Goal: Information Seeking & Learning: Learn about a topic

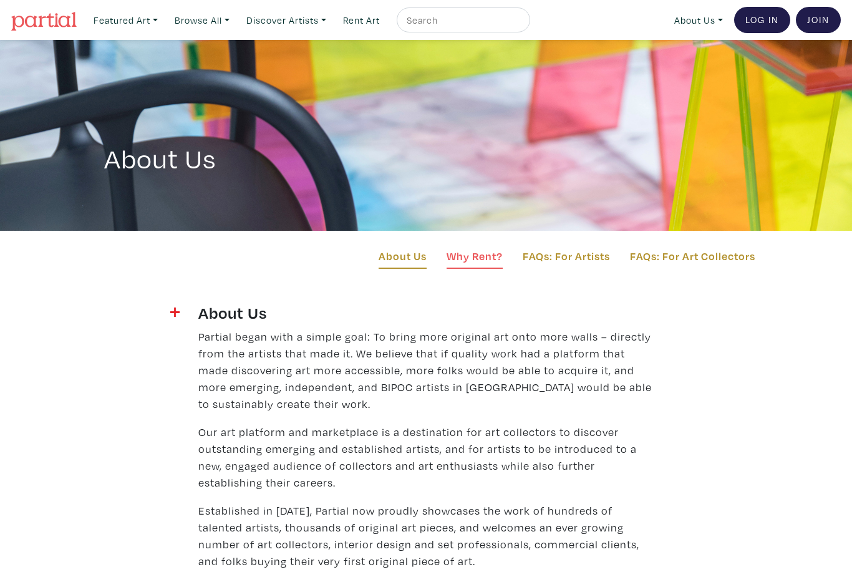
click at [479, 253] on link "Why Rent?" at bounding box center [475, 258] width 56 height 21
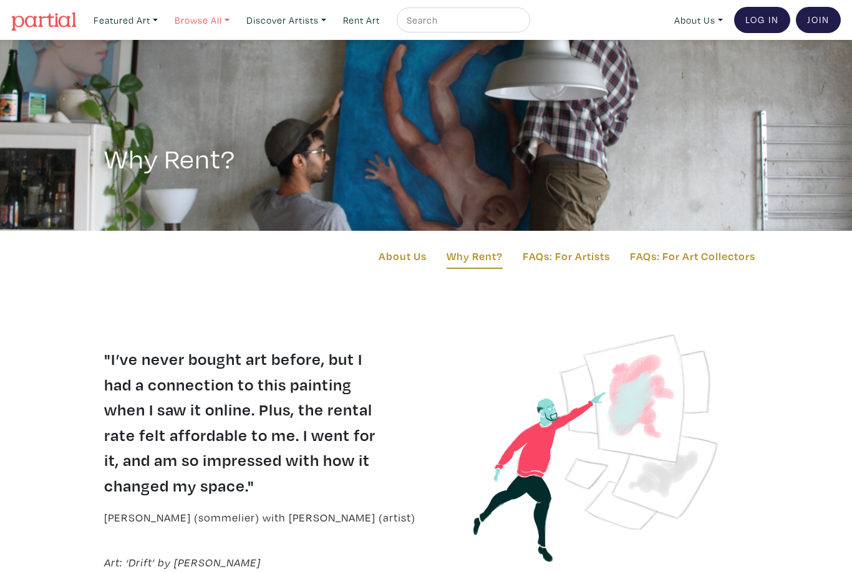
click at [196, 18] on link "Browse All" at bounding box center [202, 20] width 66 height 26
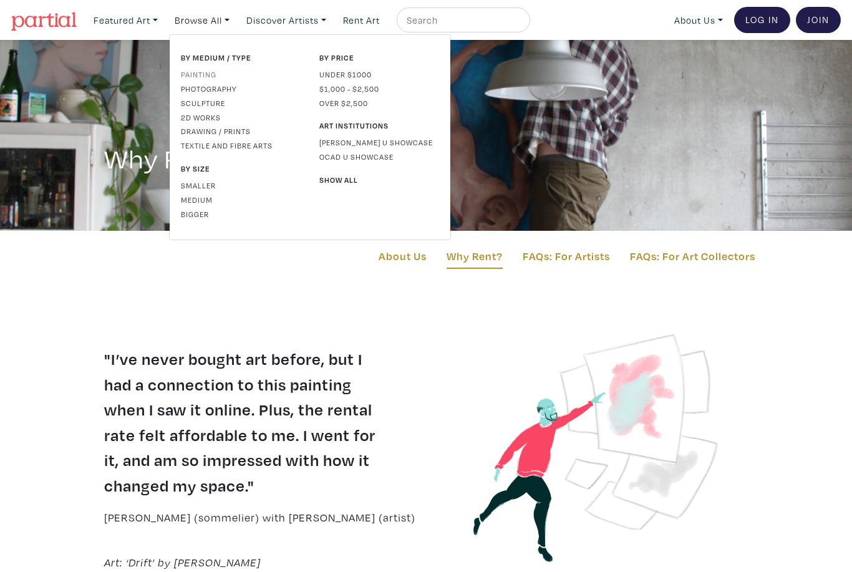
click at [207, 70] on link "Painting" at bounding box center [241, 74] width 120 height 11
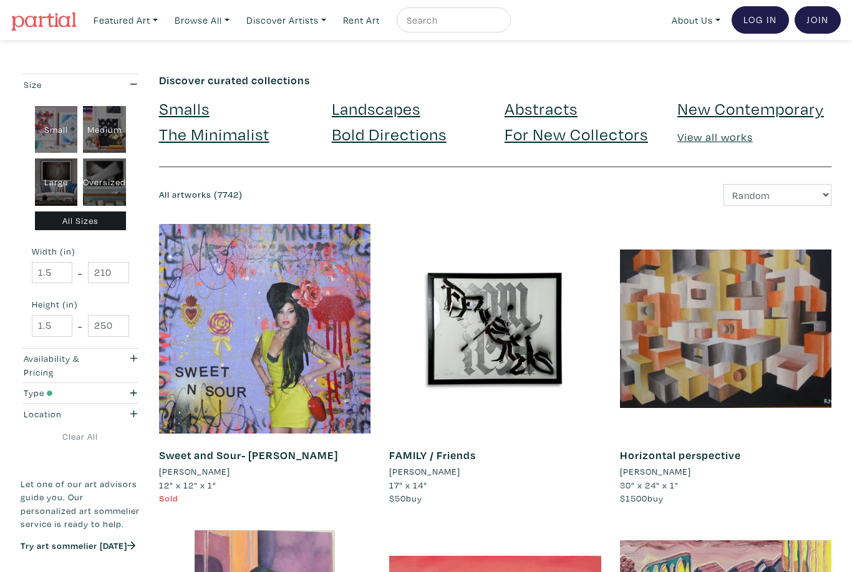
click at [55, 188] on div "Large" at bounding box center [56, 181] width 43 height 47
type input "28"
type input "48"
type input "28"
type input "48"
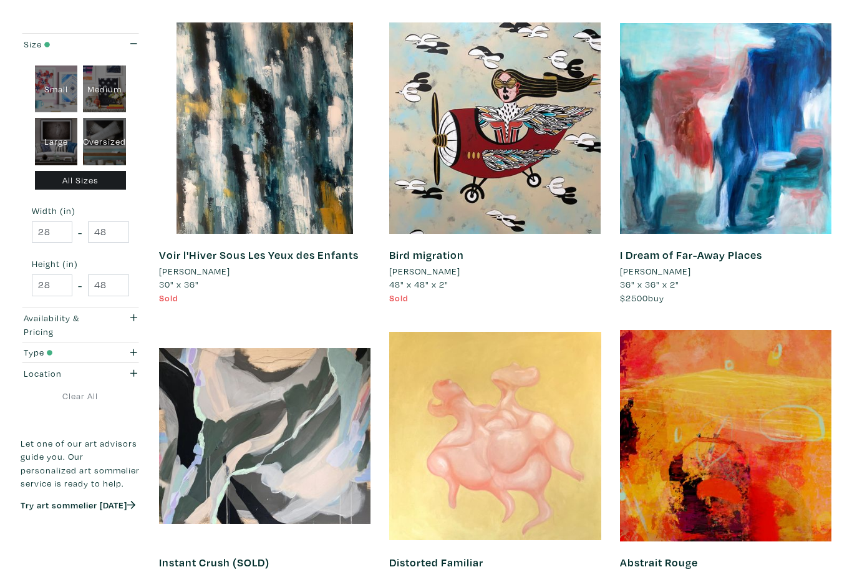
scroll to position [2323, 0]
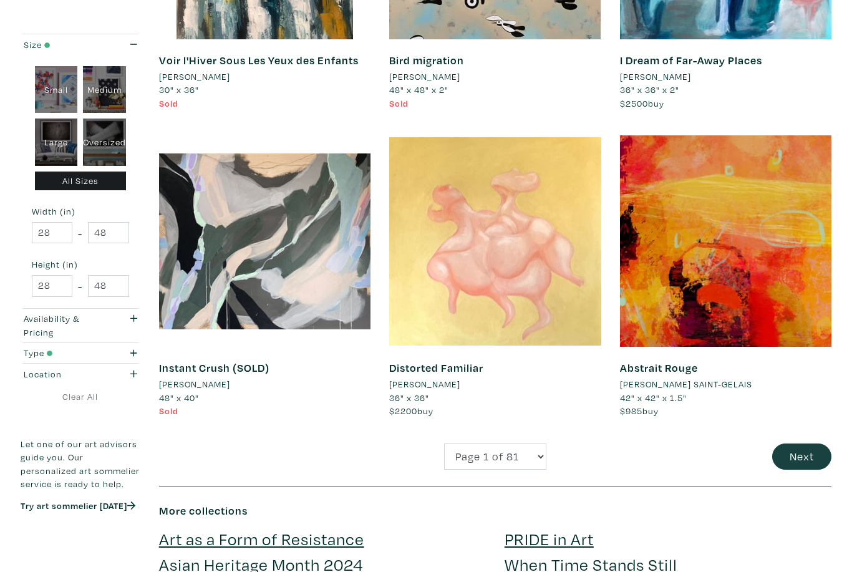
click at [817, 444] on button "Next" at bounding box center [801, 457] width 59 height 27
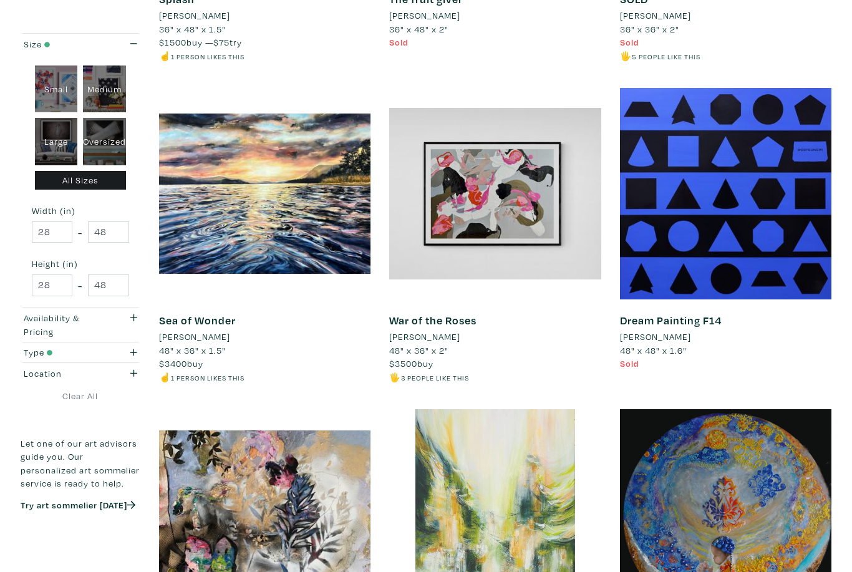
scroll to position [1099, 0]
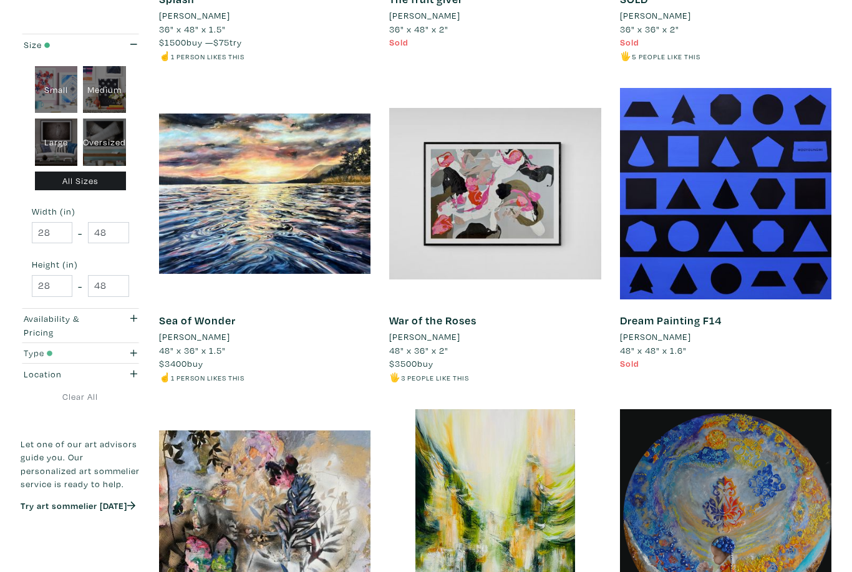
click at [123, 354] on div "button" at bounding box center [130, 353] width 33 height 14
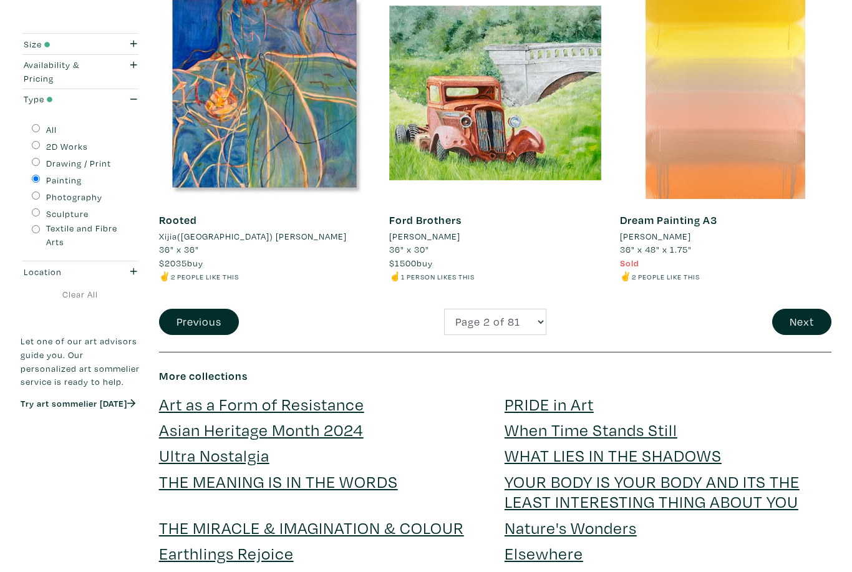
scroll to position [2474, 0]
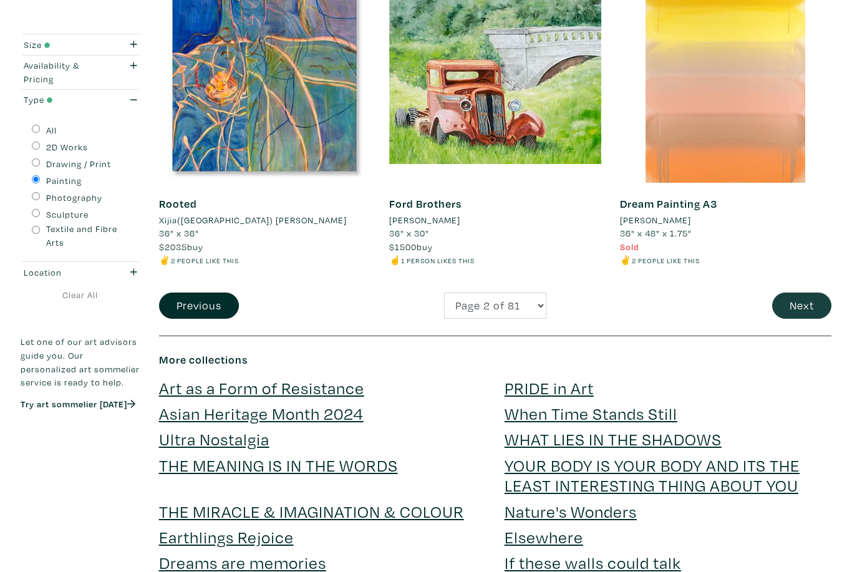
click at [815, 293] on button "Next" at bounding box center [801, 306] width 59 height 27
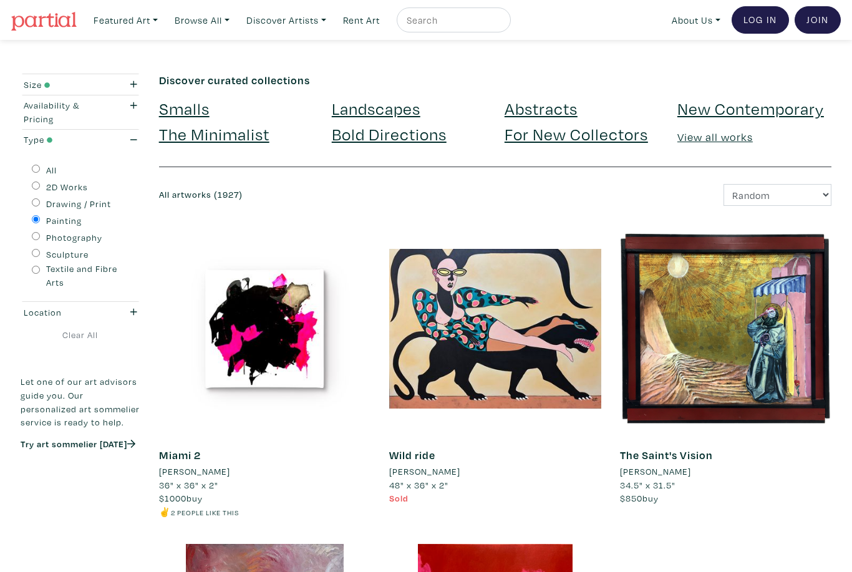
click at [729, 138] on link "View all works" at bounding box center [715, 137] width 75 height 14
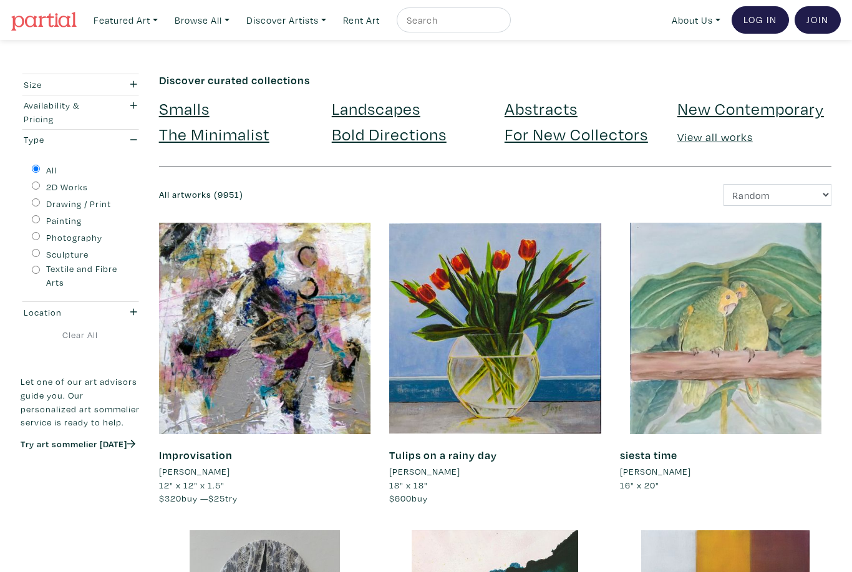
click at [224, 23] on link "Browse All" at bounding box center [202, 20] width 66 height 26
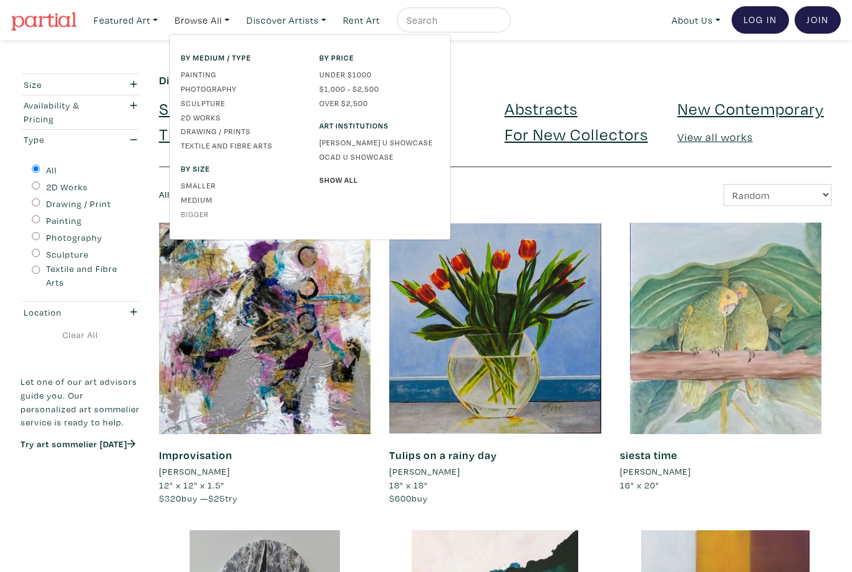
click at [211, 213] on link "Bigger" at bounding box center [241, 213] width 120 height 11
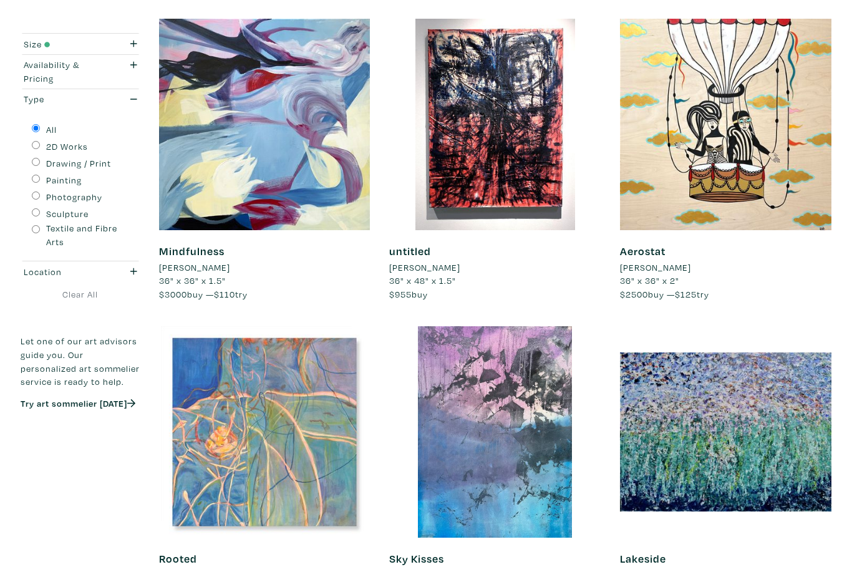
scroll to position [539, 0]
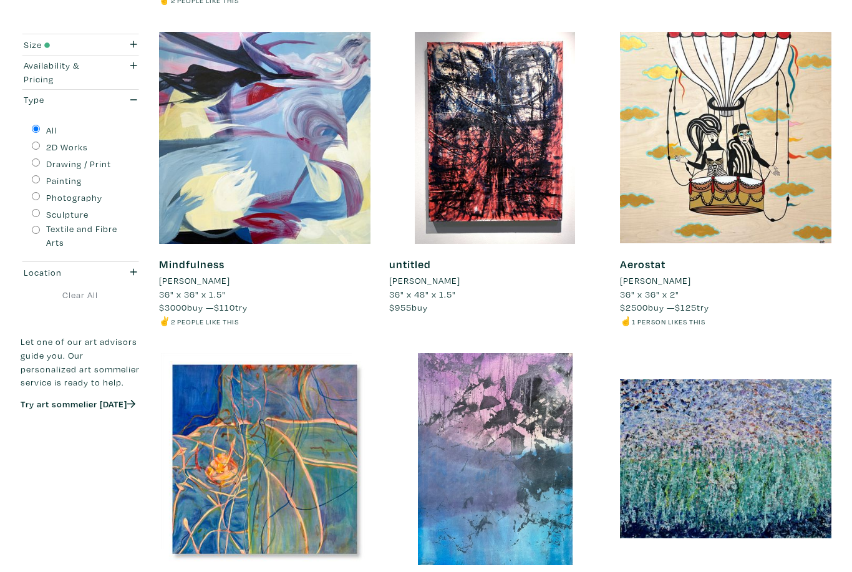
click at [37, 182] on input "Painting" at bounding box center [36, 179] width 8 height 8
radio input "true"
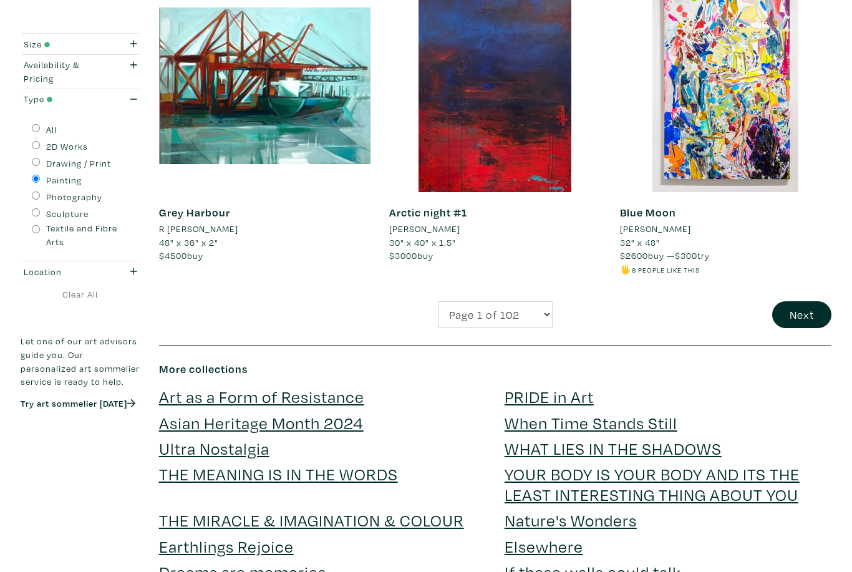
scroll to position [2489, 0]
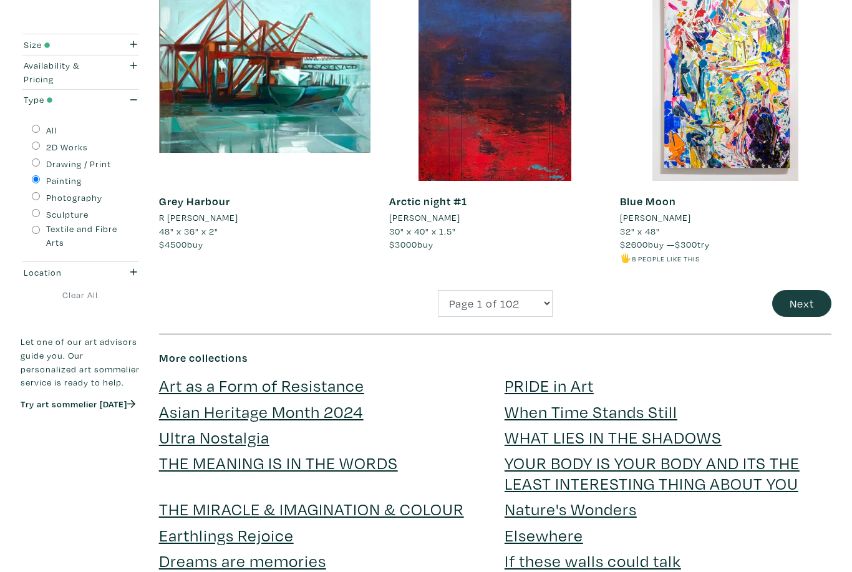
click at [797, 290] on button "Next" at bounding box center [801, 303] width 59 height 27
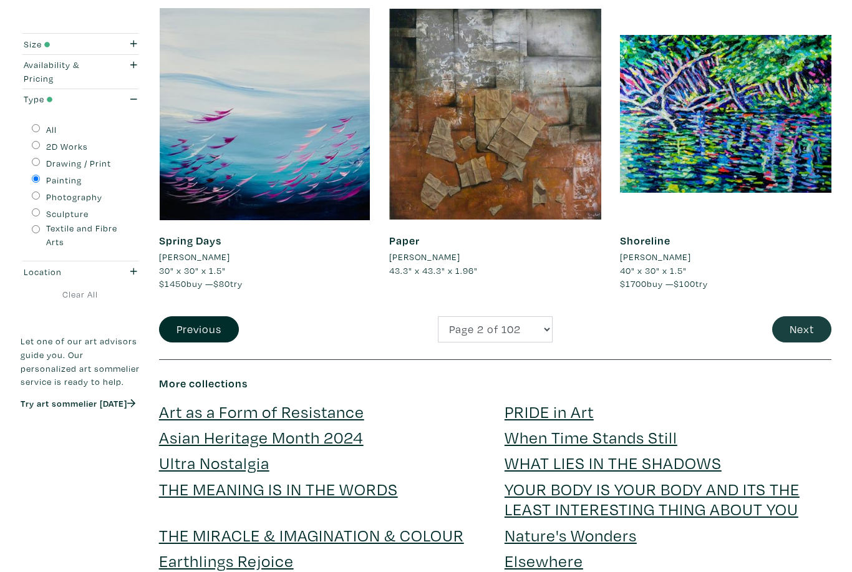
scroll to position [2450, 0]
click at [814, 319] on button "Next" at bounding box center [801, 329] width 59 height 27
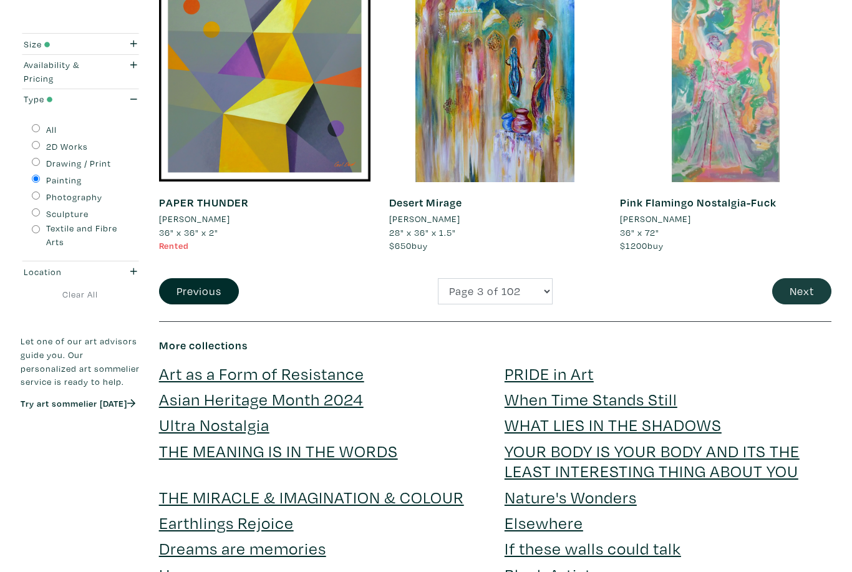
scroll to position [2488, 0]
click at [804, 281] on button "Next" at bounding box center [801, 291] width 59 height 27
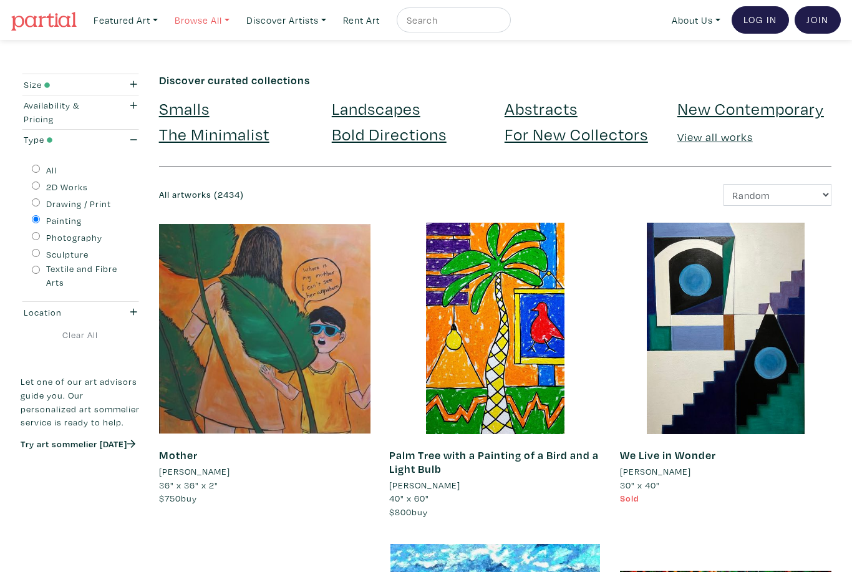
click at [230, 24] on link "Browse All" at bounding box center [202, 20] width 66 height 26
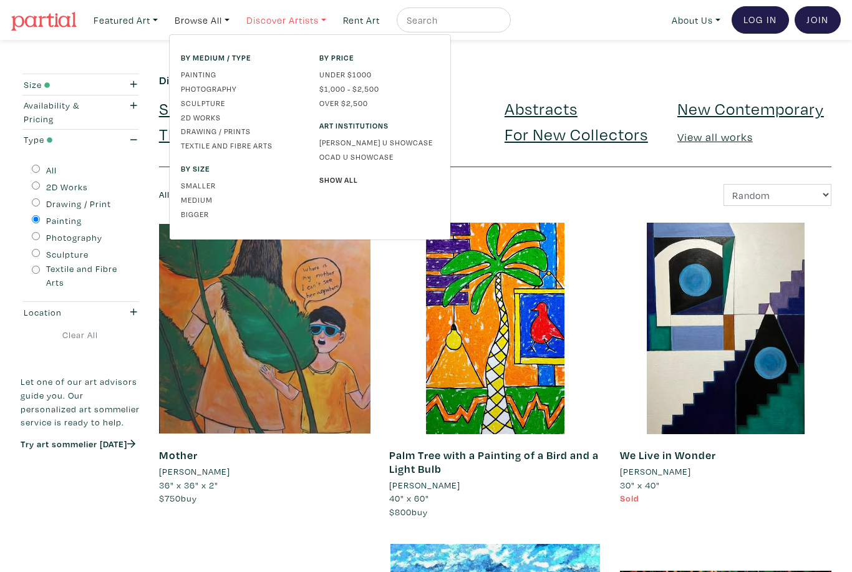
click at [331, 14] on link "Discover Artists" at bounding box center [286, 20] width 91 height 26
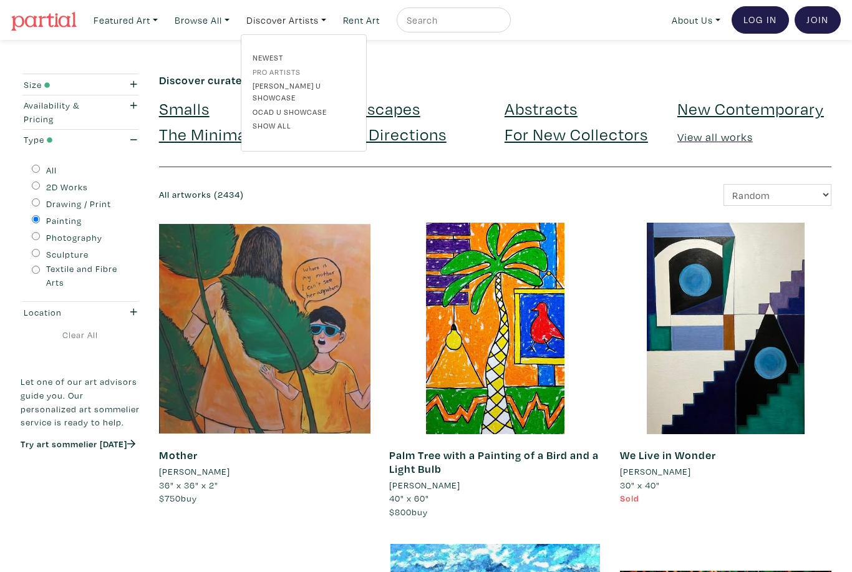
click at [291, 72] on link "Pro artists" at bounding box center [304, 71] width 102 height 11
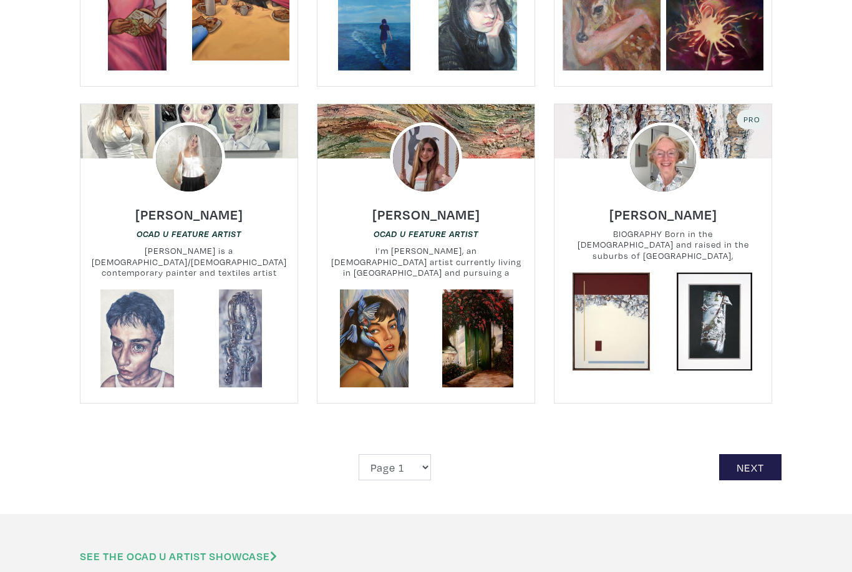
scroll to position [2786, 0]
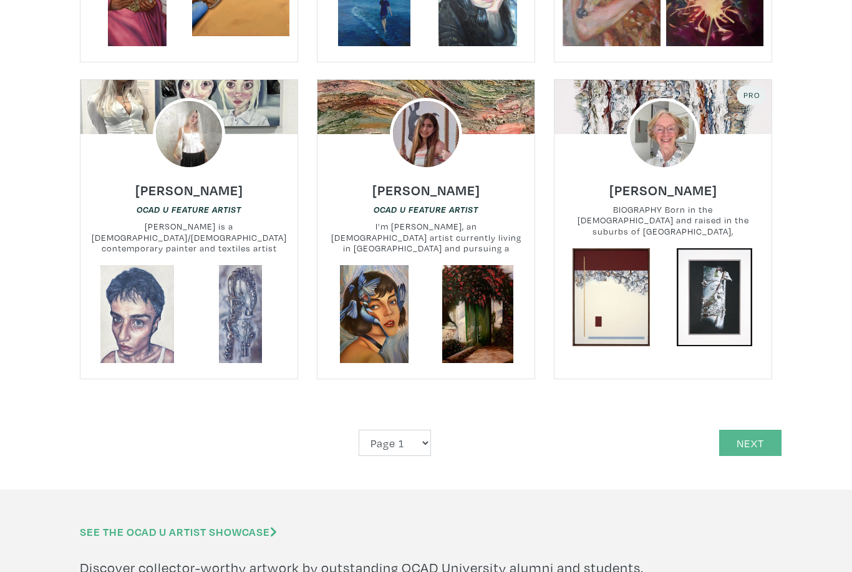
click at [755, 430] on link "Next" at bounding box center [750, 443] width 62 height 27
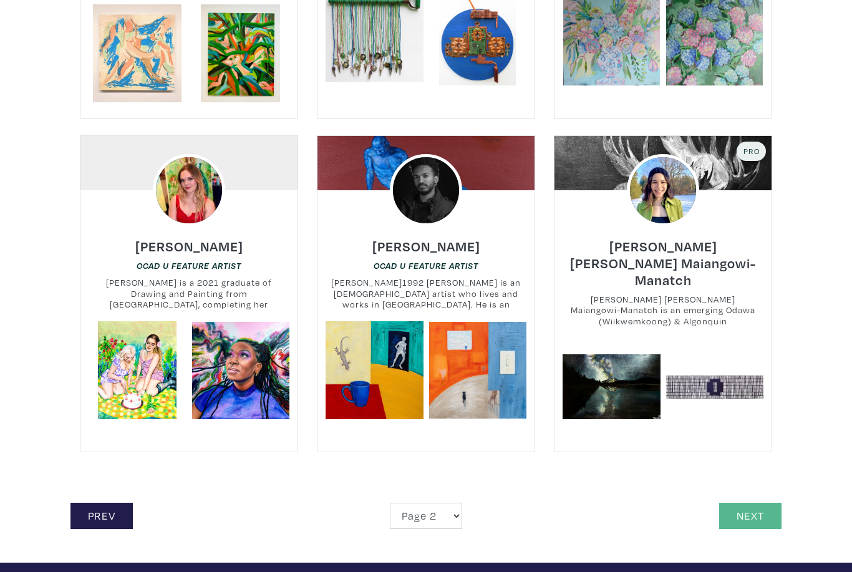
scroll to position [2696, 0]
click at [775, 503] on link "Next" at bounding box center [750, 516] width 62 height 27
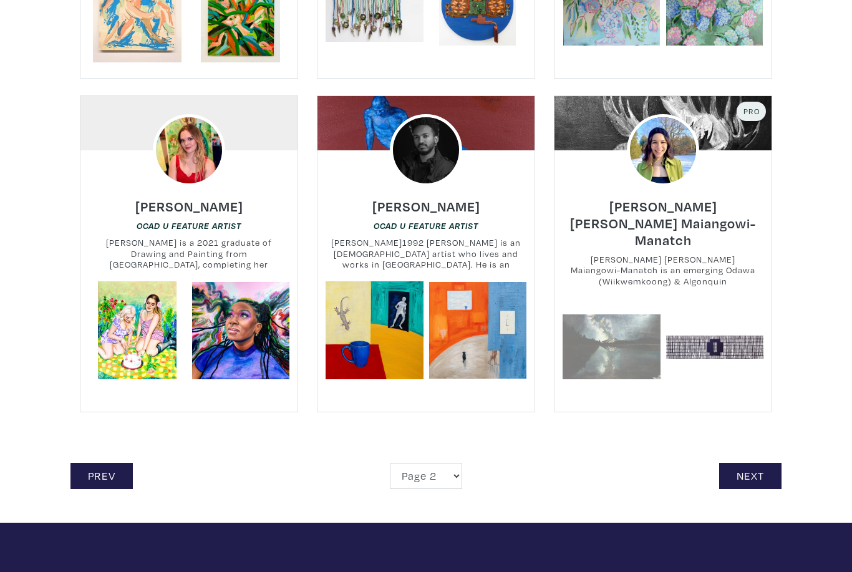
click at [624, 324] on link at bounding box center [612, 347] width 98 height 98
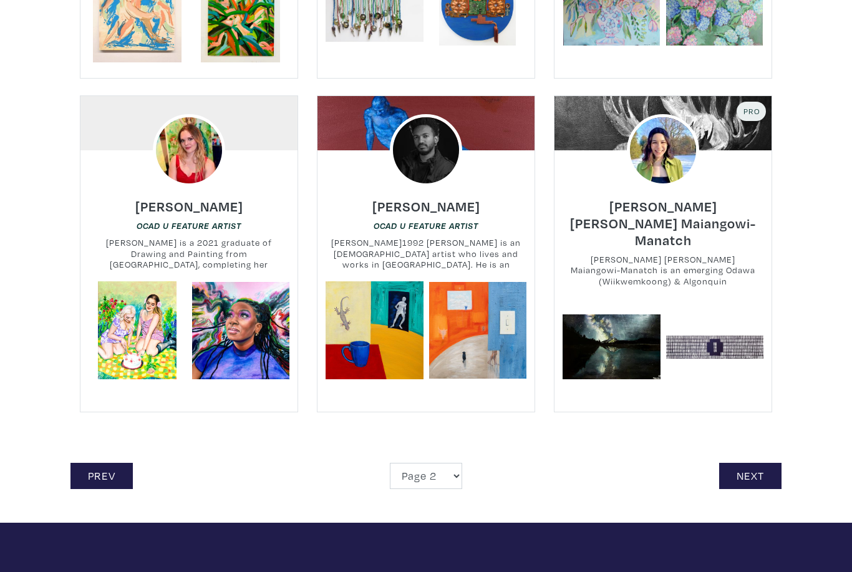
click at [677, 152] on img at bounding box center [663, 150] width 87 height 87
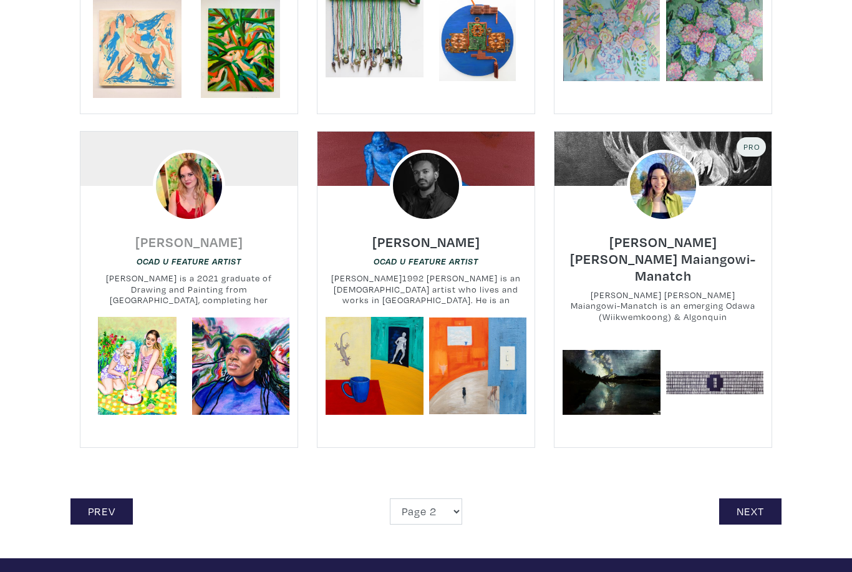
scroll to position [2696, 0]
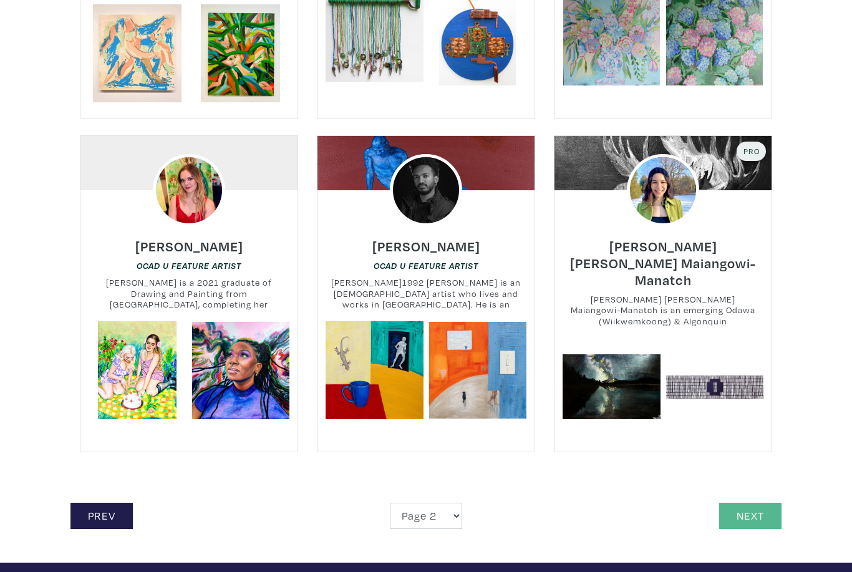
click at [747, 503] on link "Next" at bounding box center [750, 516] width 62 height 27
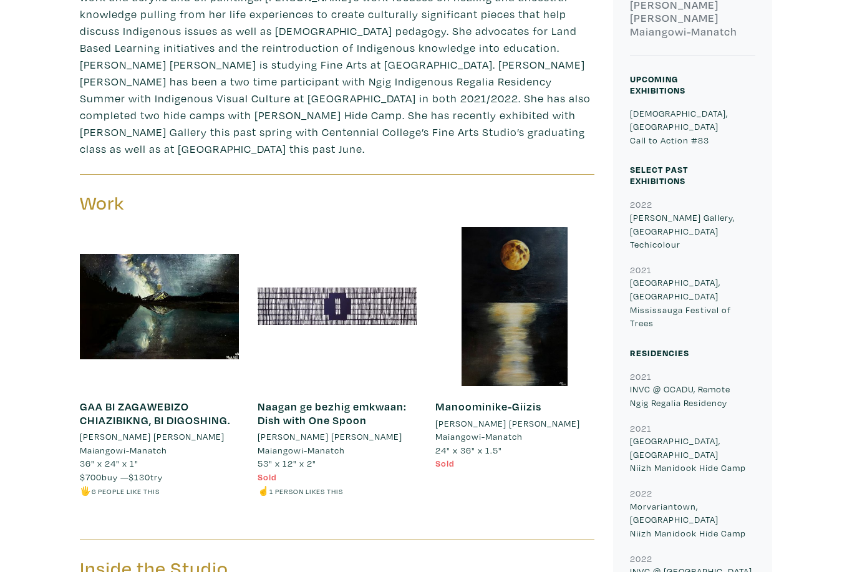
scroll to position [542, 0]
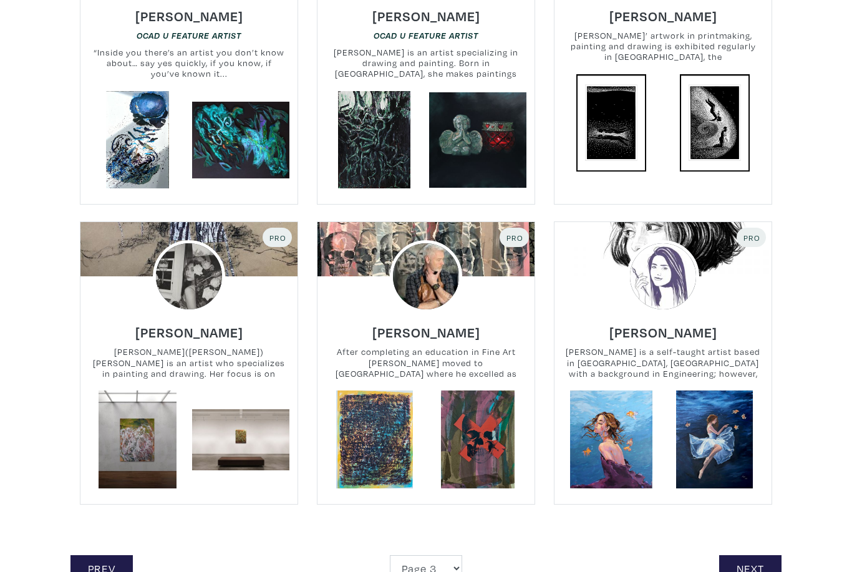
scroll to position [2616, 0]
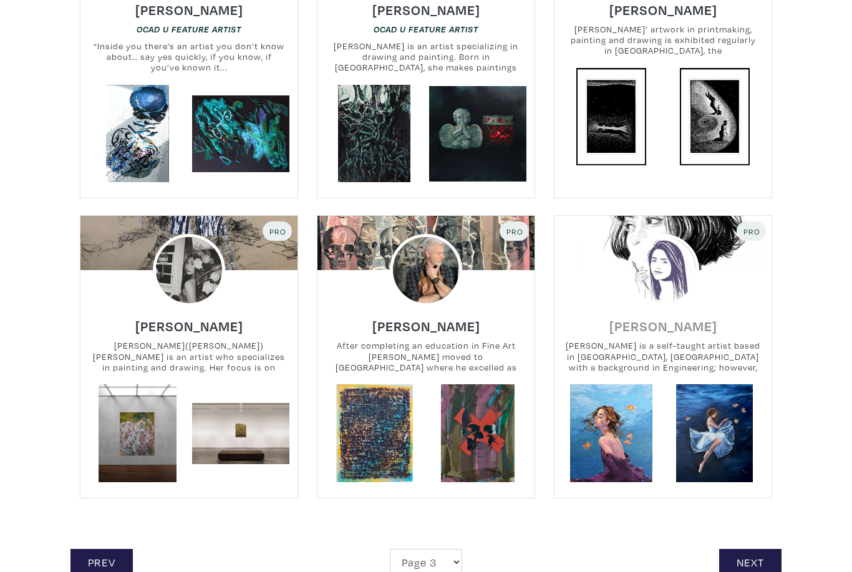
click at [676, 318] on h6 "[PERSON_NAME]" at bounding box center [664, 326] width 108 height 17
click at [771, 549] on link "Next" at bounding box center [750, 562] width 62 height 27
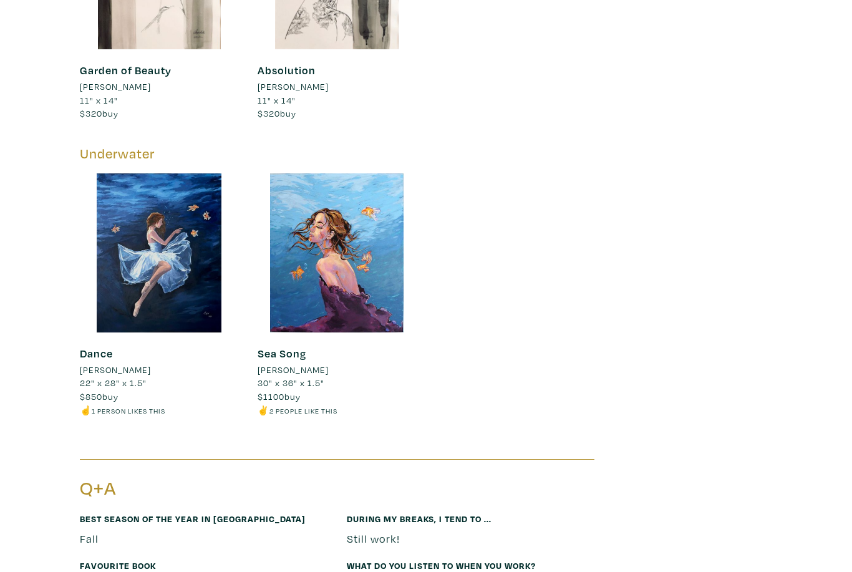
scroll to position [2005, 0]
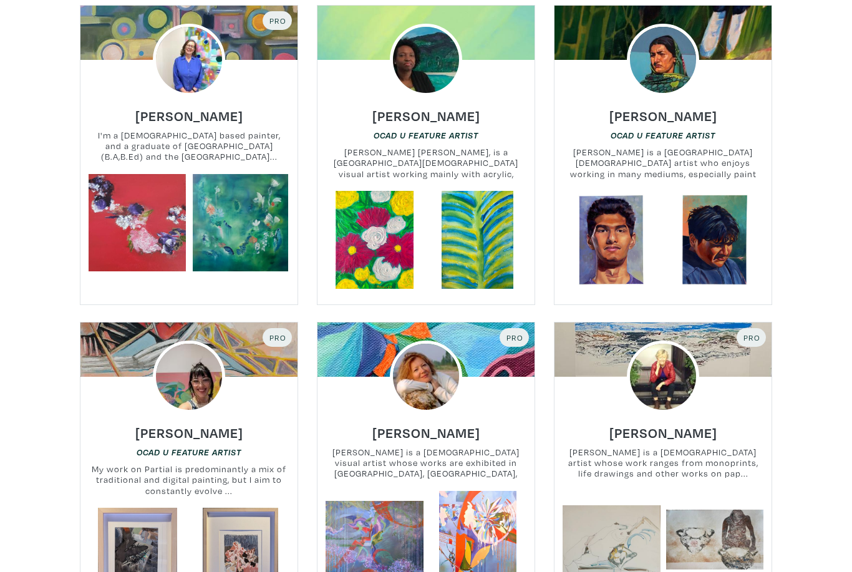
scroll to position [292, 0]
click at [205, 119] on h6 "[PERSON_NAME]" at bounding box center [189, 115] width 108 height 17
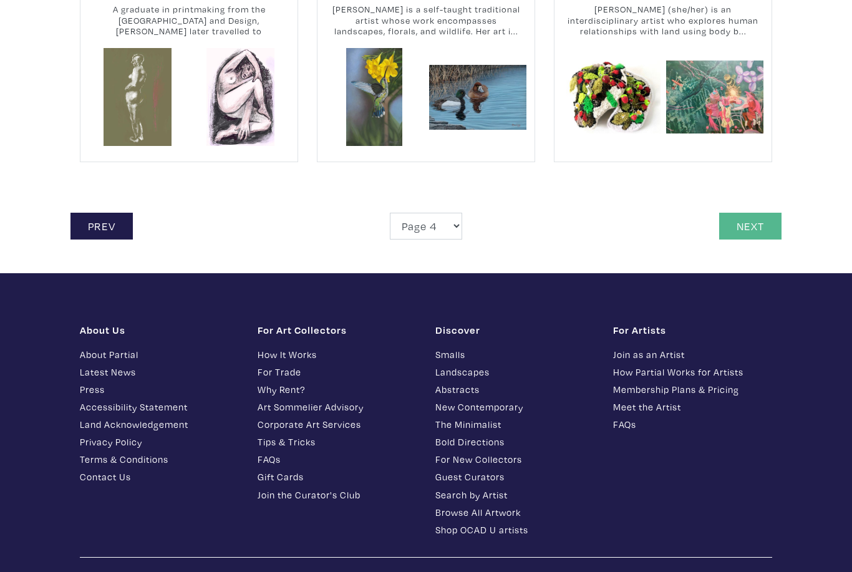
scroll to position [2918, 0]
click at [752, 228] on link "Next" at bounding box center [750, 226] width 62 height 27
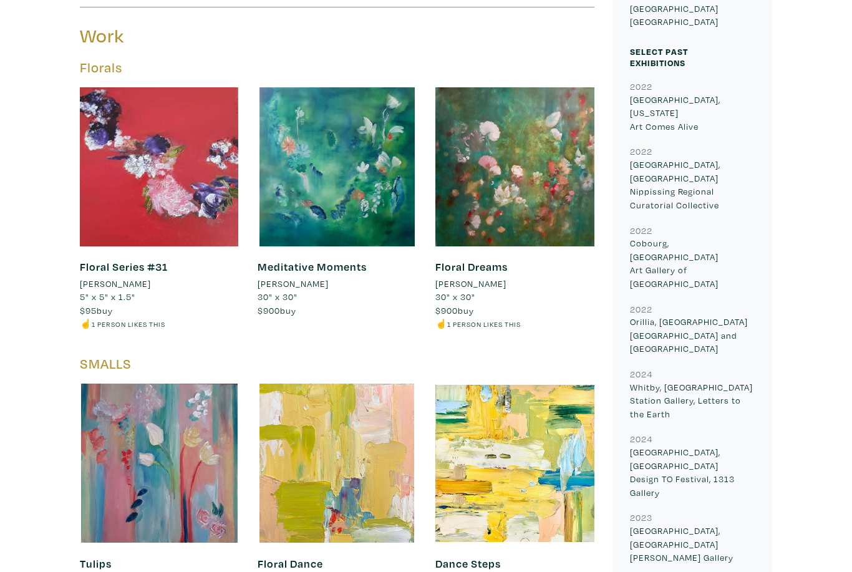
scroll to position [568, 0]
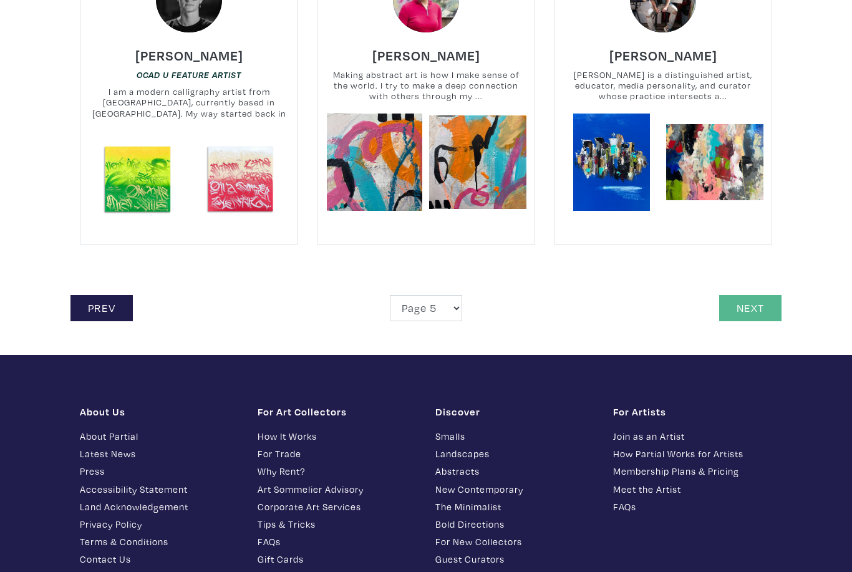
scroll to position [2870, 0]
click at [749, 299] on link "Next" at bounding box center [750, 308] width 62 height 27
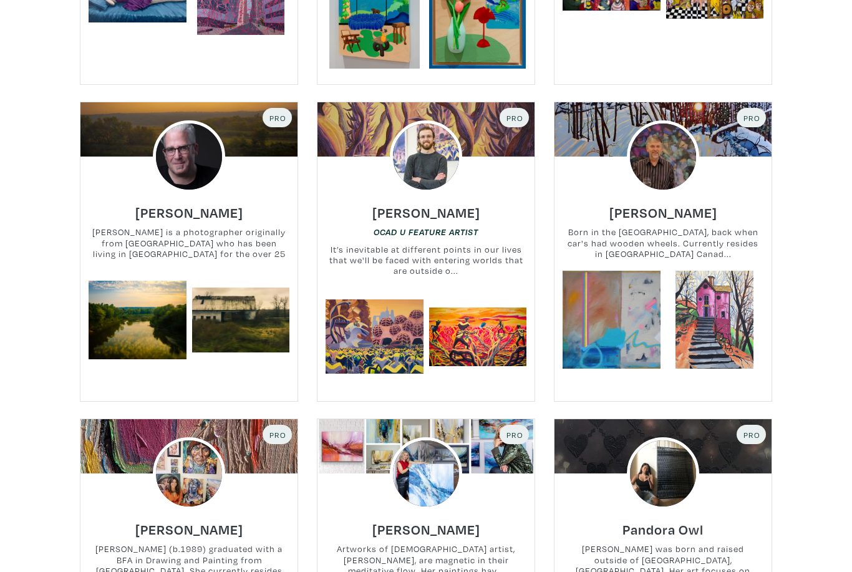
scroll to position [2268, 0]
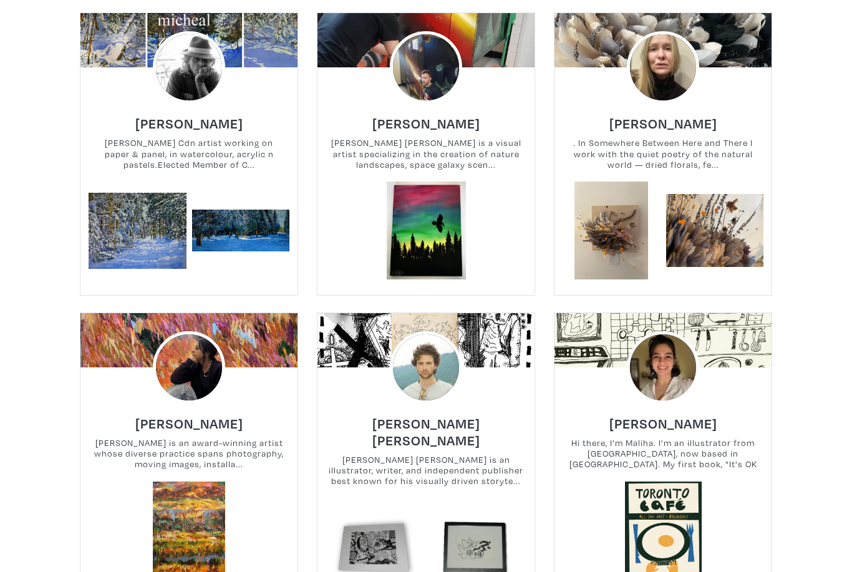
scroll to position [2451, 0]
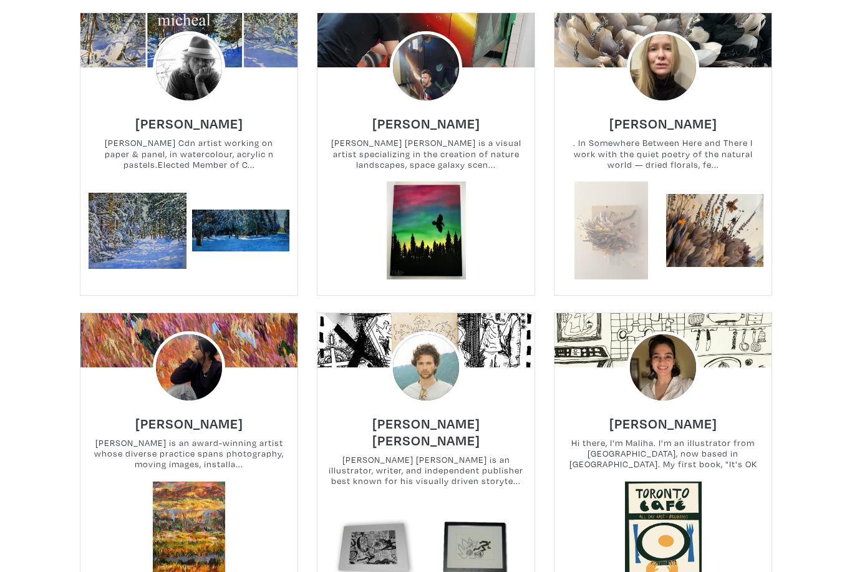
click at [631, 200] on link at bounding box center [612, 231] width 98 height 98
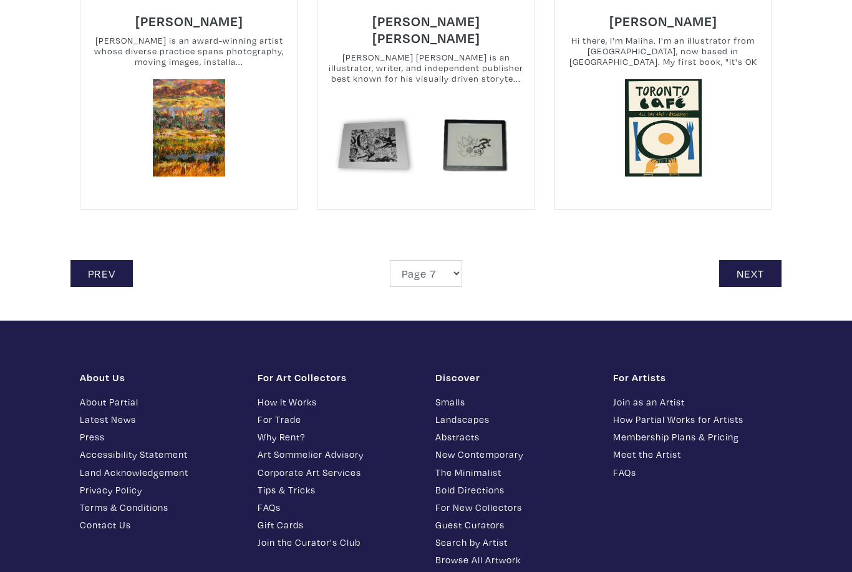
scroll to position [2837, 0]
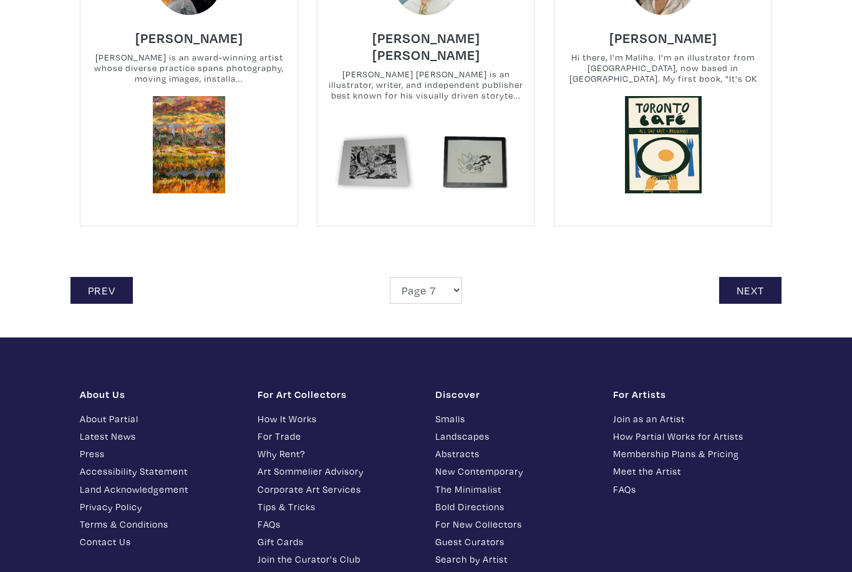
click at [748, 277] on link "Next" at bounding box center [750, 290] width 62 height 27
click at [749, 277] on link "Next" at bounding box center [750, 290] width 62 height 27
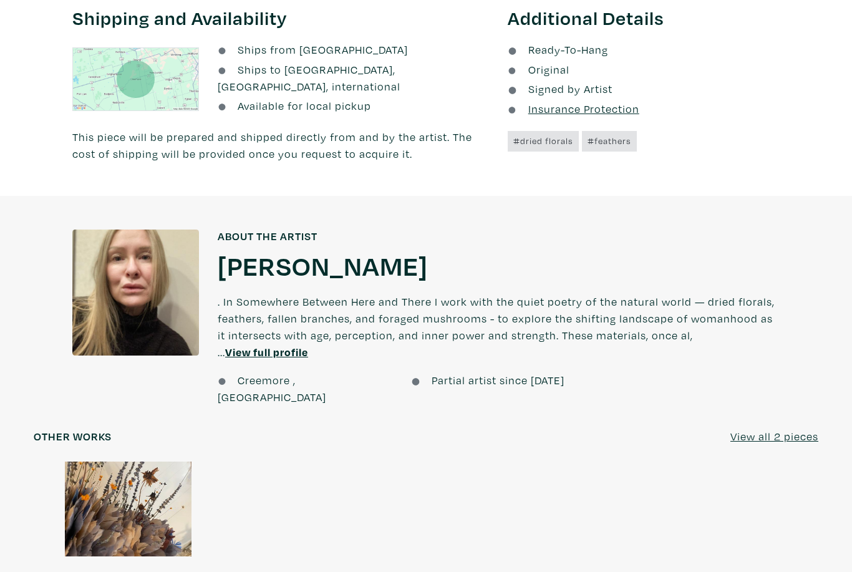
scroll to position [810, 0]
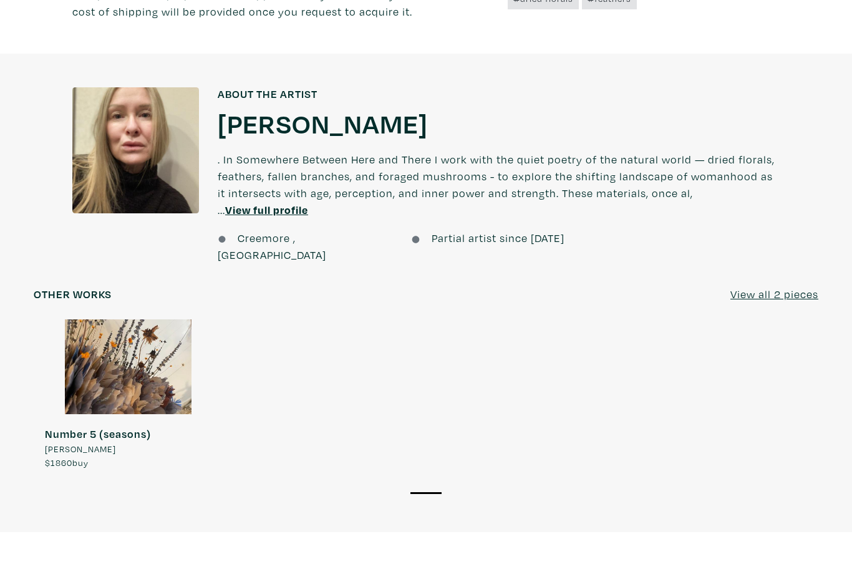
click at [152, 320] on div at bounding box center [129, 367] width 190 height 95
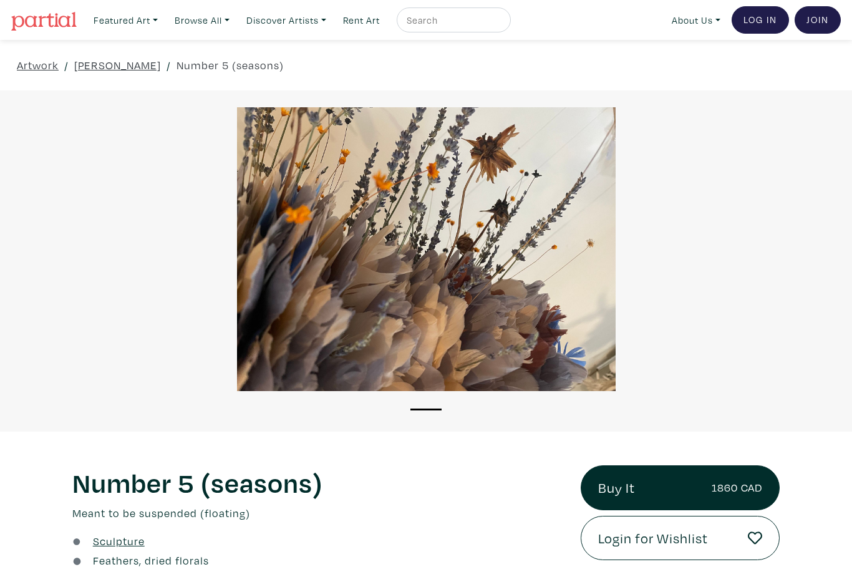
click at [329, 284] on div at bounding box center [426, 249] width 852 height 284
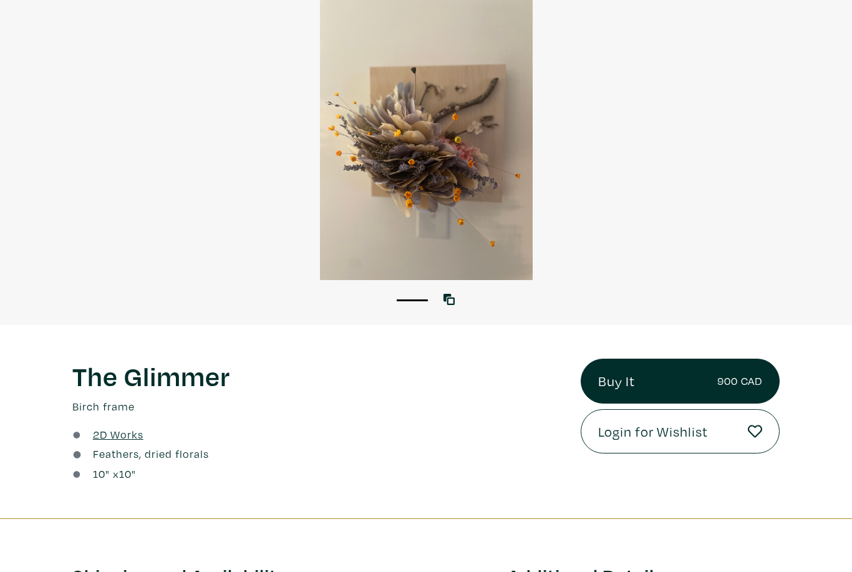
scroll to position [83, 0]
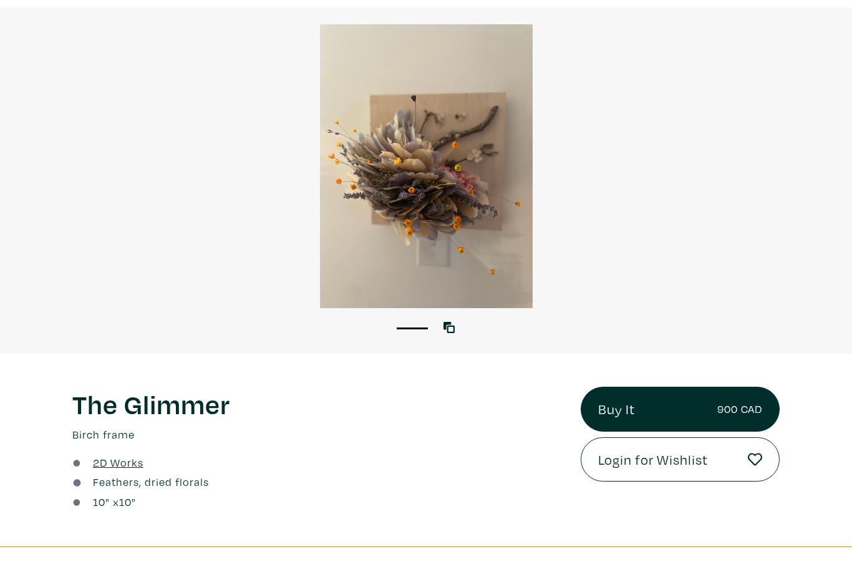
click at [437, 194] on div at bounding box center [426, 166] width 852 height 284
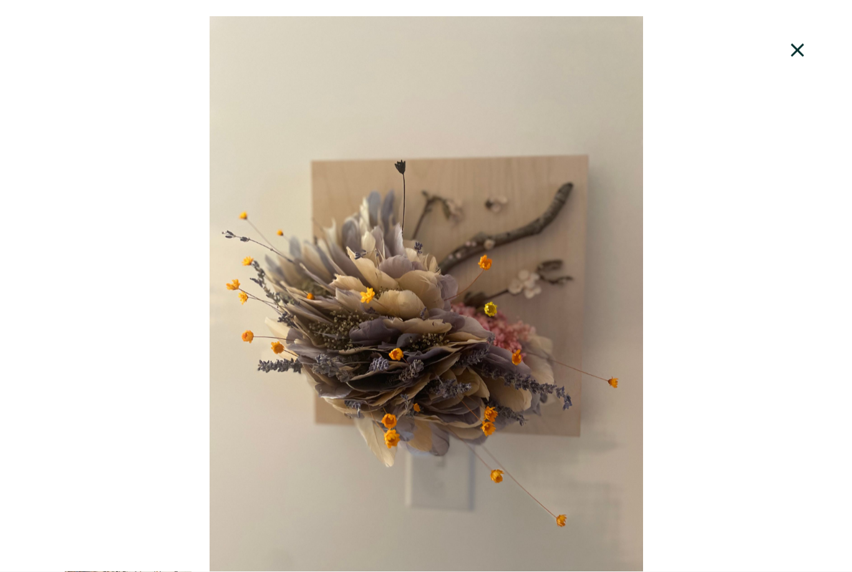
scroll to position [307, 0]
click at [803, 57] on icon at bounding box center [798, 51] width 42 height 34
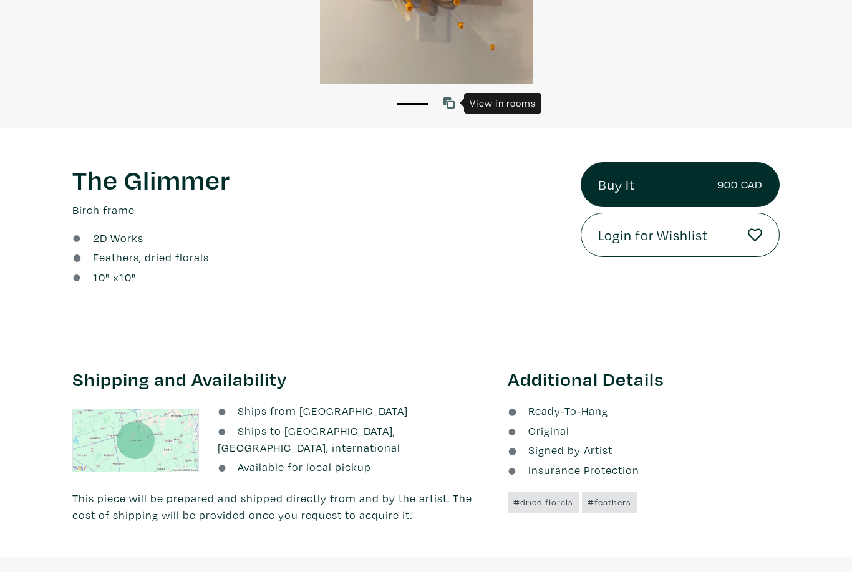
click at [450, 109] on icon at bounding box center [449, 102] width 11 height 11
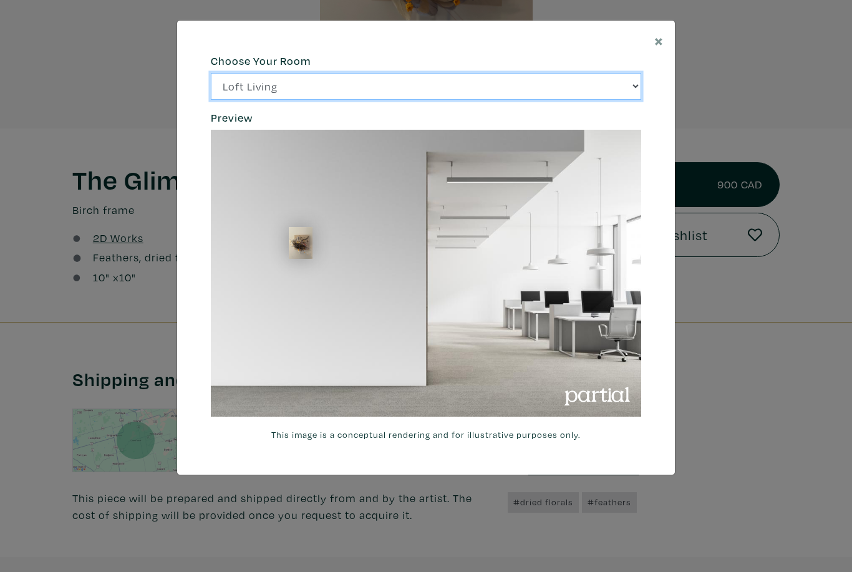
select select "/thumb/phpThumb.php?src=https%3A%2F%2Flabs.partial.gallery%2Fprojects%2Frenderi…"
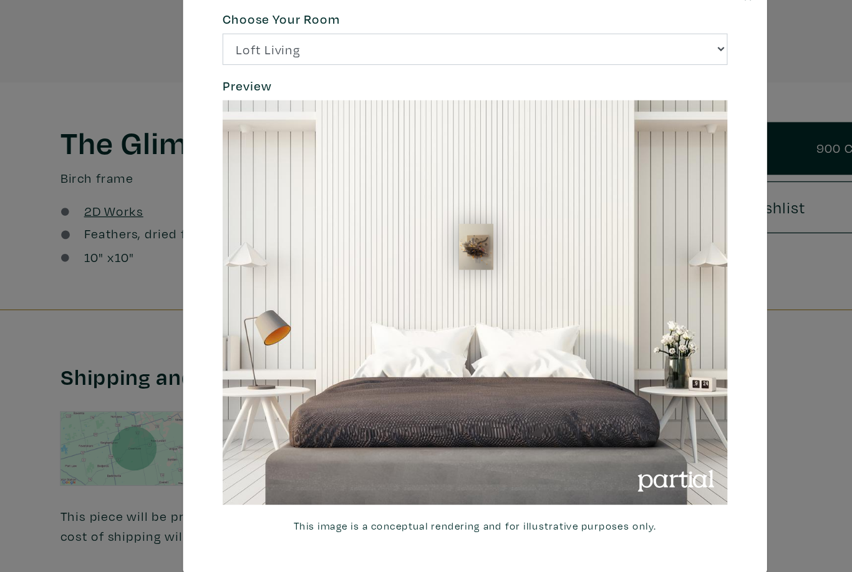
scroll to position [274, 0]
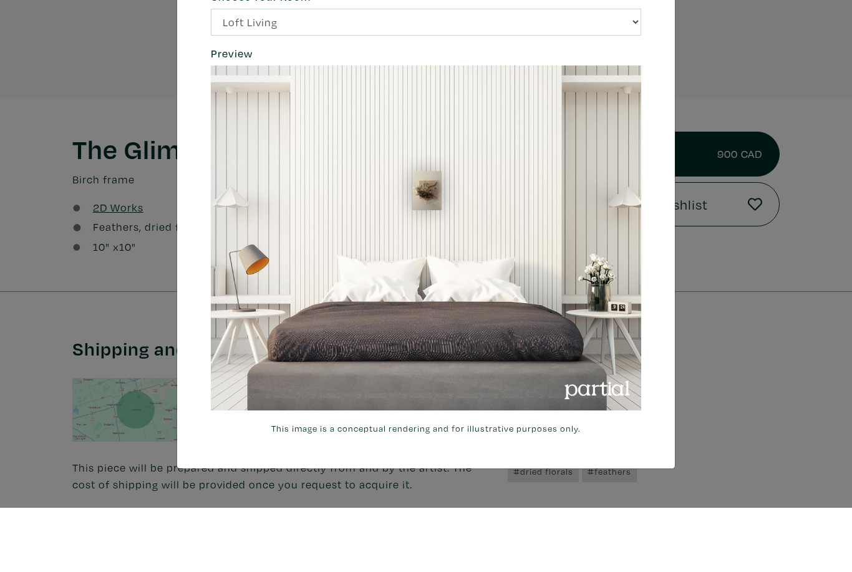
click at [664, 46] on div "664c6a6d6e3476504e6b79362f4172494552756f69424f306573337867644a4961614a537a45737…" at bounding box center [426, 277] width 498 height 513
click at [652, 45] on div "664c6a6d6e3476504e6b79362f4172494552756f69424f306573337867644a4961614a537a45737…" at bounding box center [426, 277] width 498 height 513
click at [665, 39] on div "664c6a6d6e3476504e6b79362f4172494552756f69424f306573337867644a4961614a537a45737…" at bounding box center [426, 277] width 498 height 513
click at [657, 49] on div "664c6a6d6e3476504e6b79362f4172494552756f69424f306573337867644a4961614a537a45737…" at bounding box center [426, 277] width 498 height 513
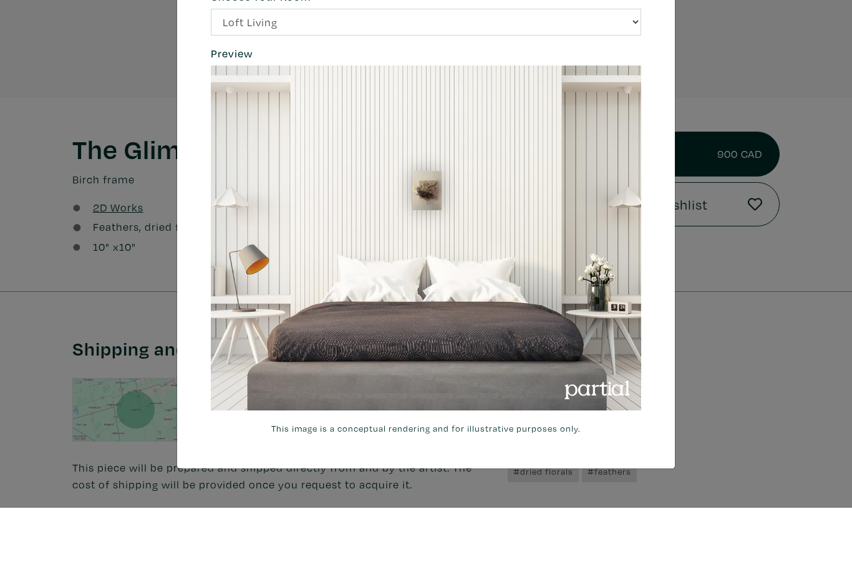
click at [659, 44] on div "664c6a6d6e3476504e6b79362f4172494552756f69424f306573337867644a4961614a537a45737…" at bounding box center [426, 277] width 498 height 513
click at [663, 43] on div "664c6a6d6e3476504e6b79362f4172494552756f69424f306573337867644a4961614a537a45737…" at bounding box center [426, 277] width 498 height 513
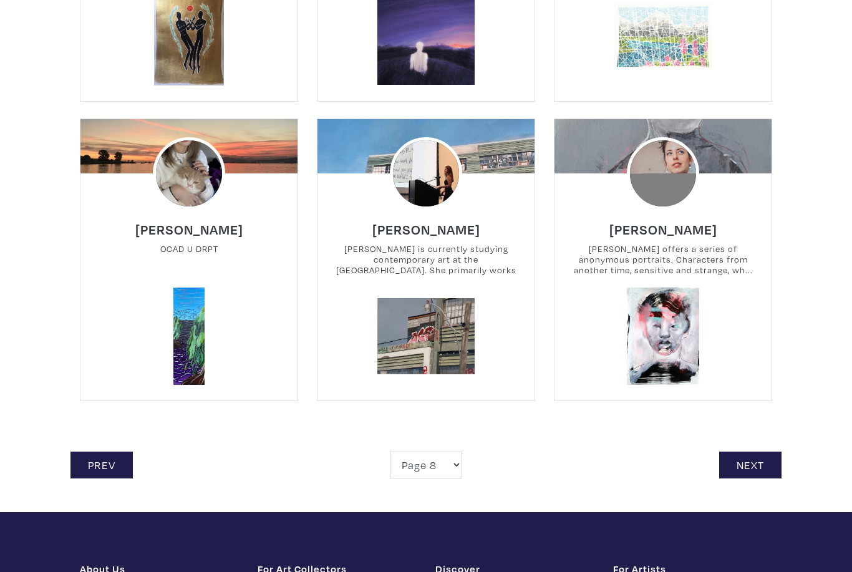
scroll to position [2610, 0]
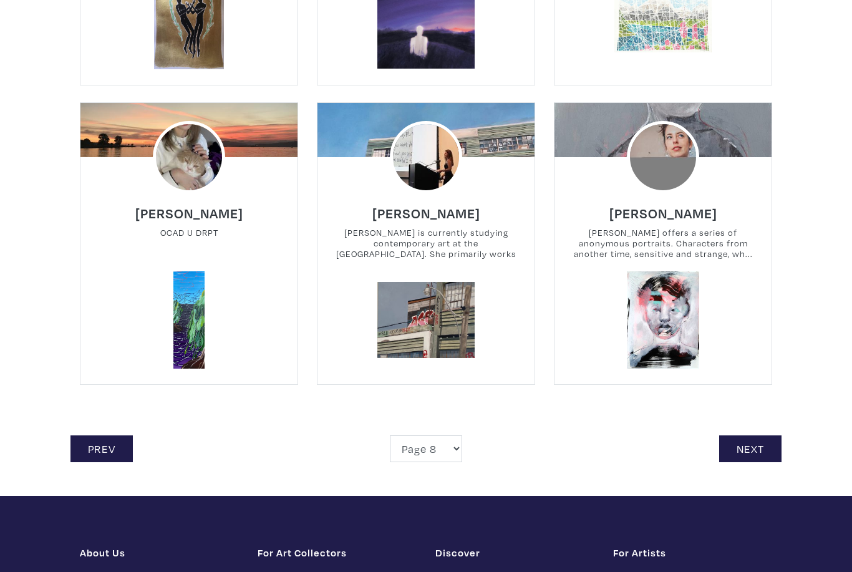
click at [759, 439] on link "Next" at bounding box center [750, 448] width 62 height 27
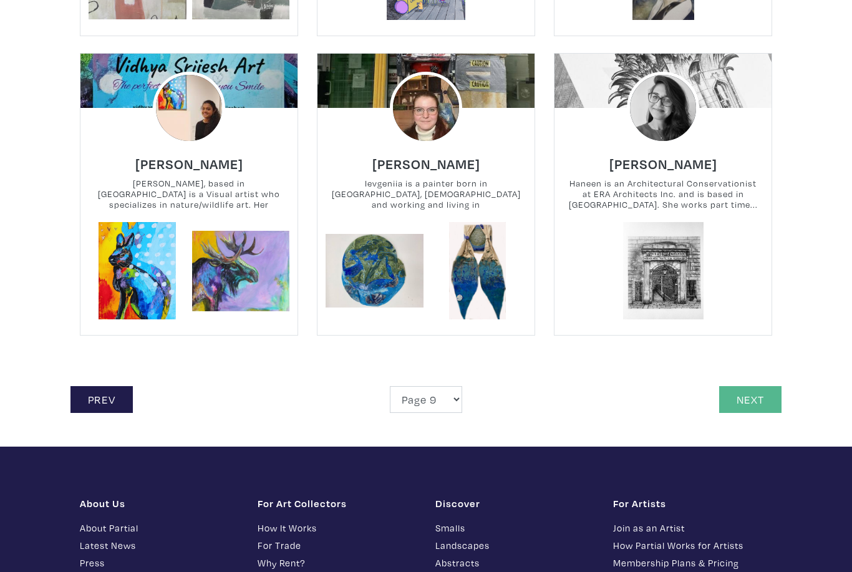
scroll to position [2643, 0]
click at [750, 411] on link "Next" at bounding box center [750, 399] width 62 height 27
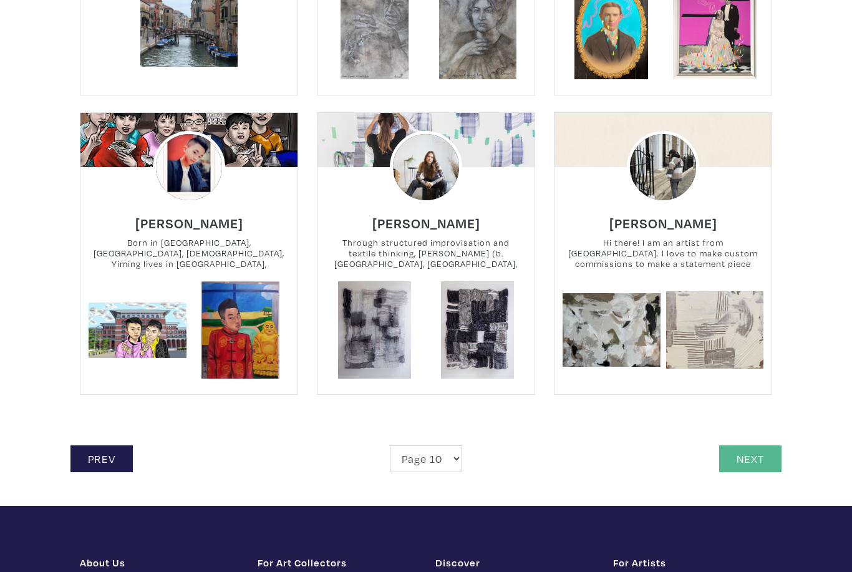
scroll to position [2617, 0]
click at [737, 445] on link "Next" at bounding box center [750, 458] width 62 height 27
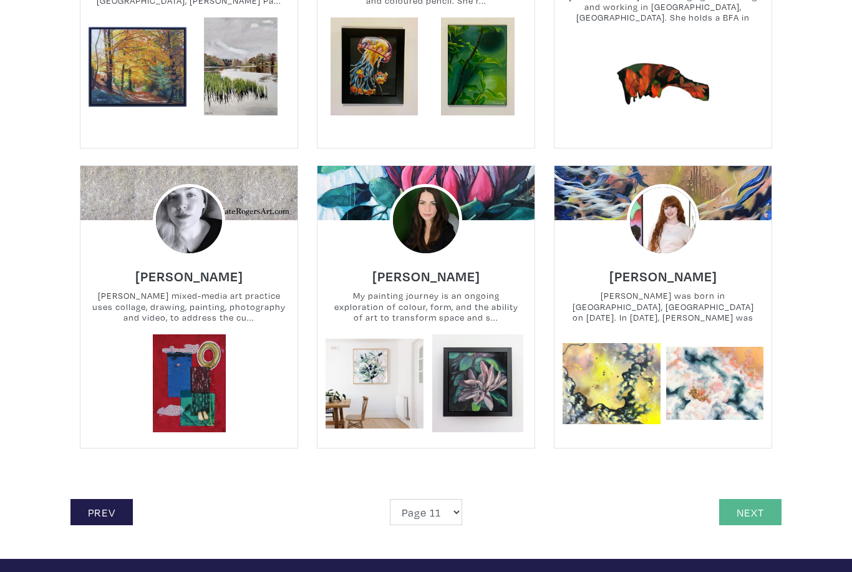
scroll to position [2581, 0]
click at [767, 499] on link "Next" at bounding box center [750, 512] width 62 height 27
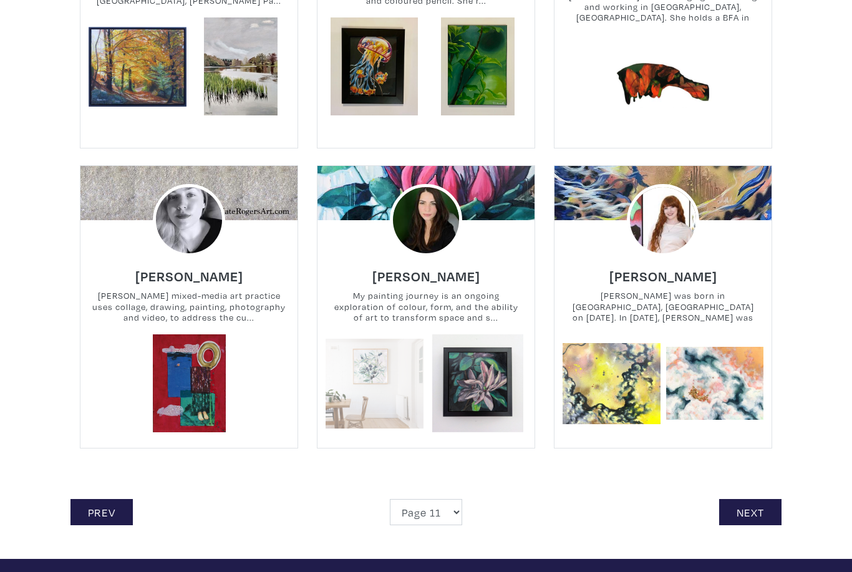
click at [397, 359] on link at bounding box center [375, 383] width 98 height 98
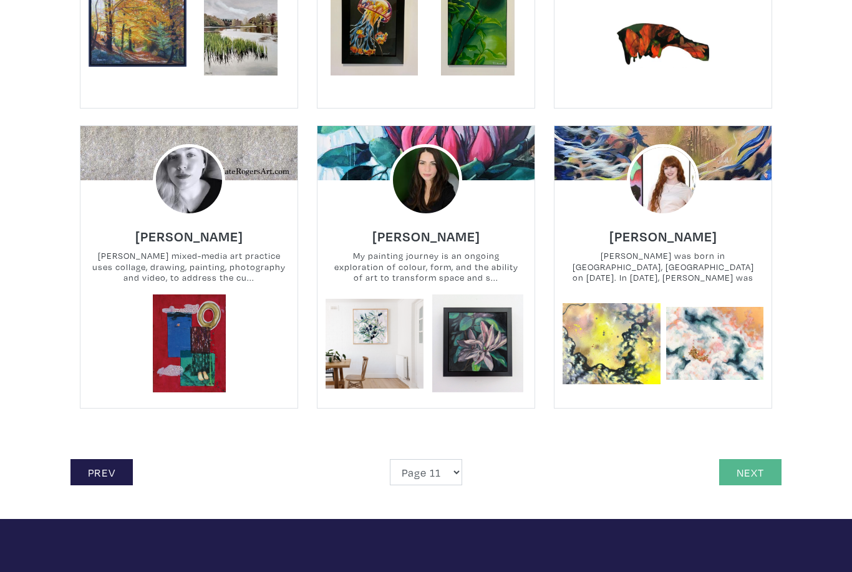
click at [750, 460] on link "Next" at bounding box center [750, 472] width 62 height 27
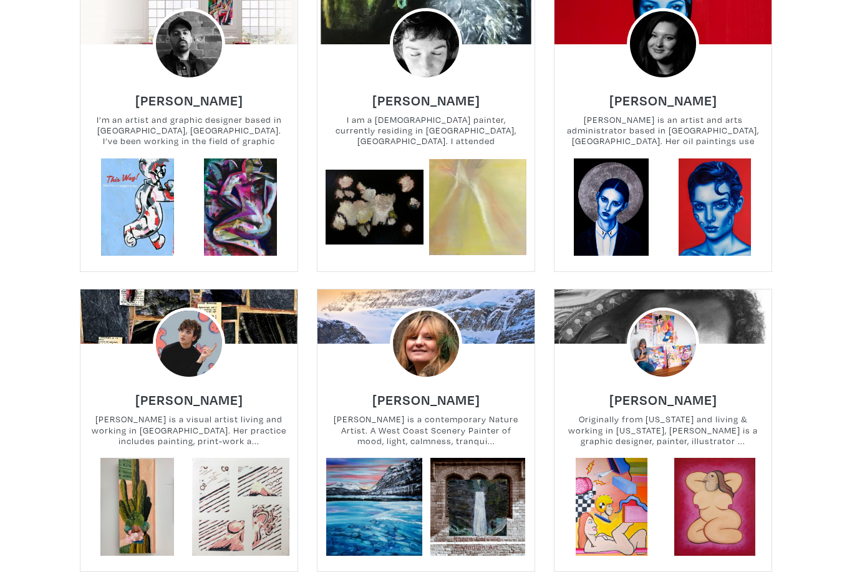
scroll to position [384, 0]
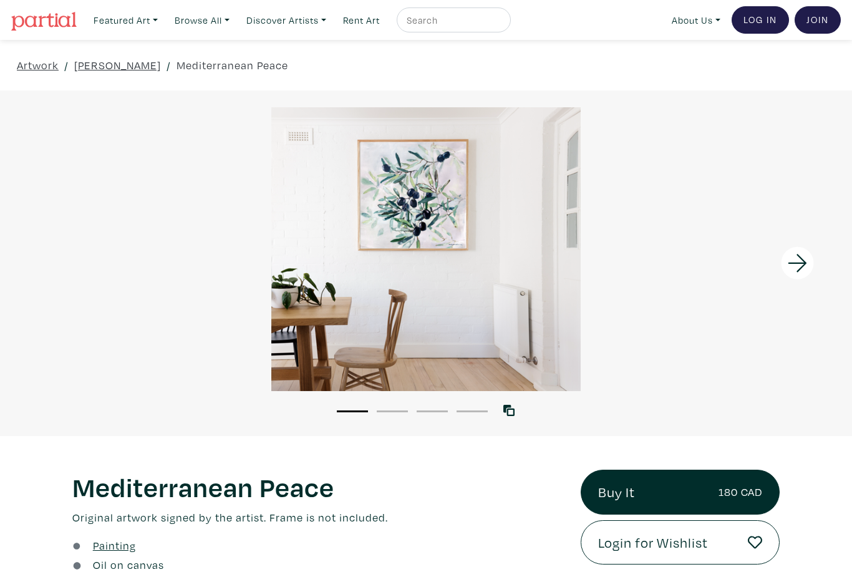
click at [814, 265] on icon at bounding box center [798, 263] width 42 height 34
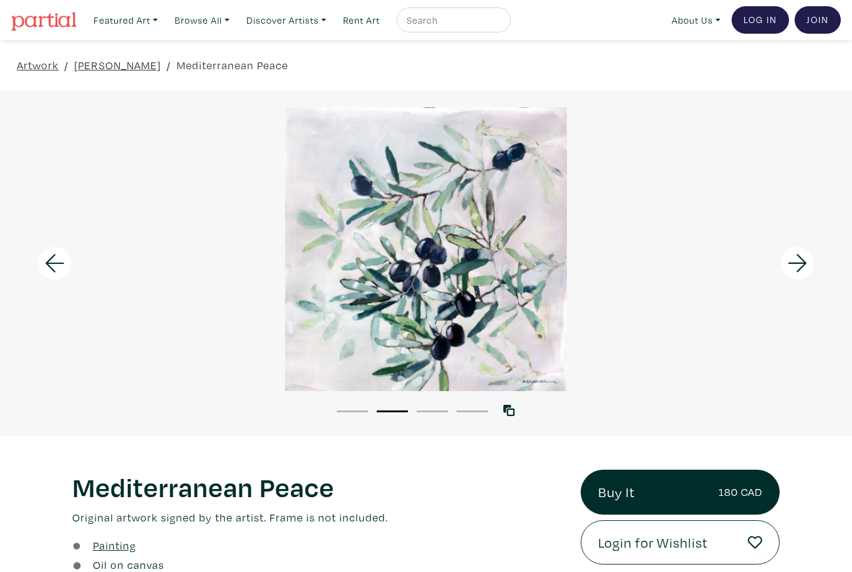
click at [814, 265] on icon at bounding box center [798, 263] width 42 height 34
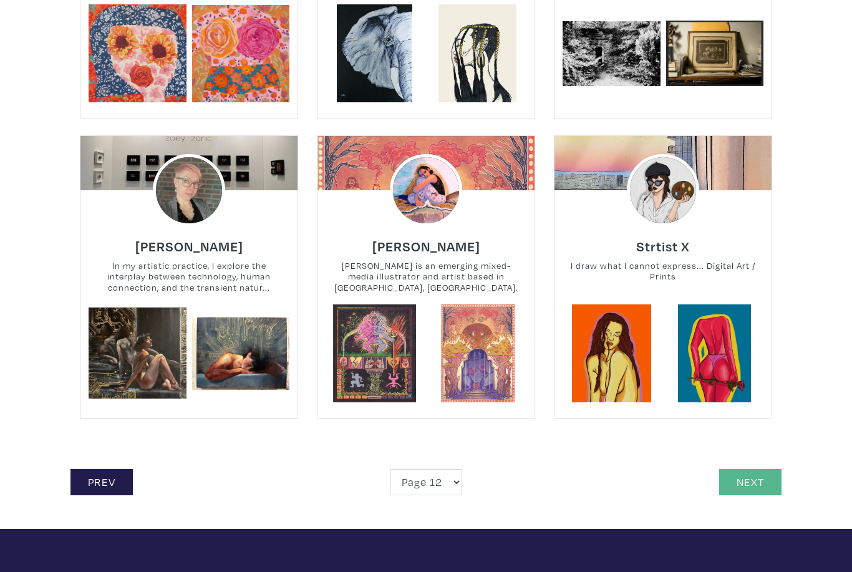
scroll to position [2594, 0]
click at [756, 469] on link "Next" at bounding box center [750, 482] width 62 height 27
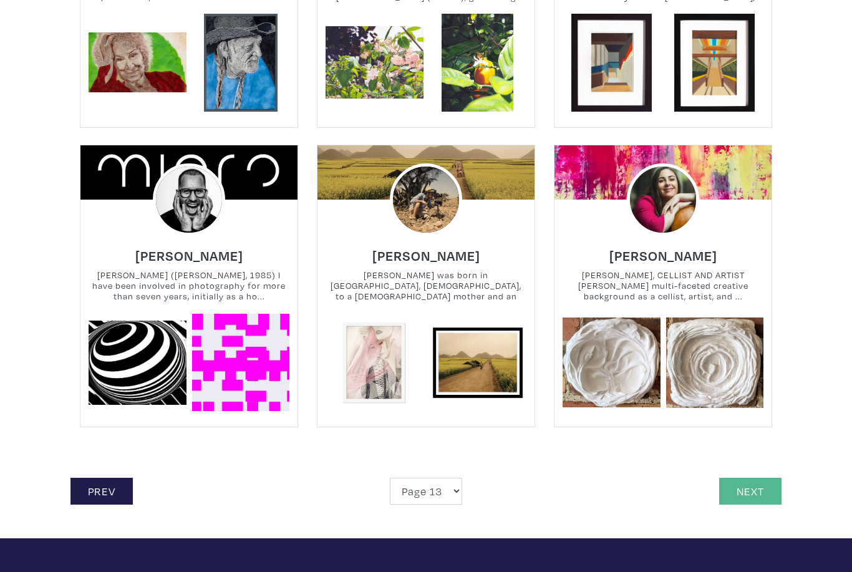
scroll to position [2568, 0]
click at [770, 478] on link "Next" at bounding box center [750, 491] width 62 height 27
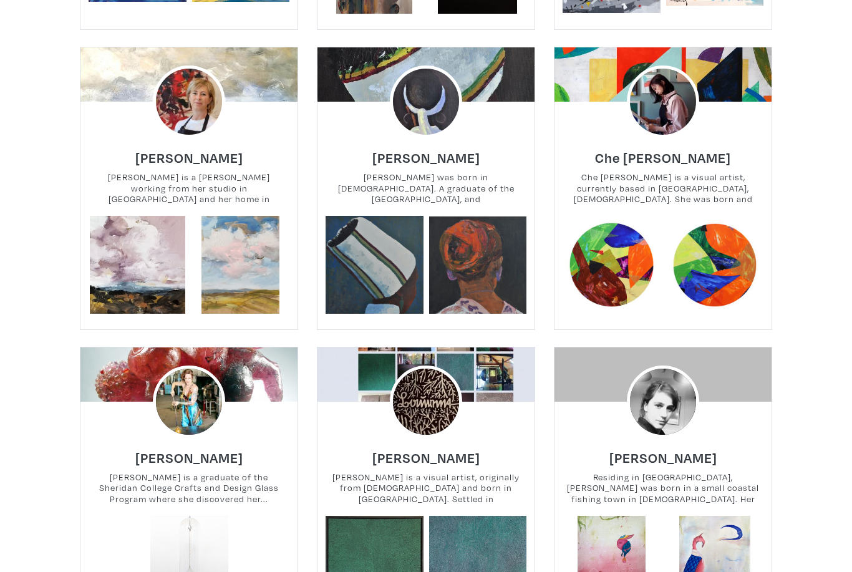
scroll to position [550, 0]
click at [194, 92] on img at bounding box center [188, 102] width 87 height 87
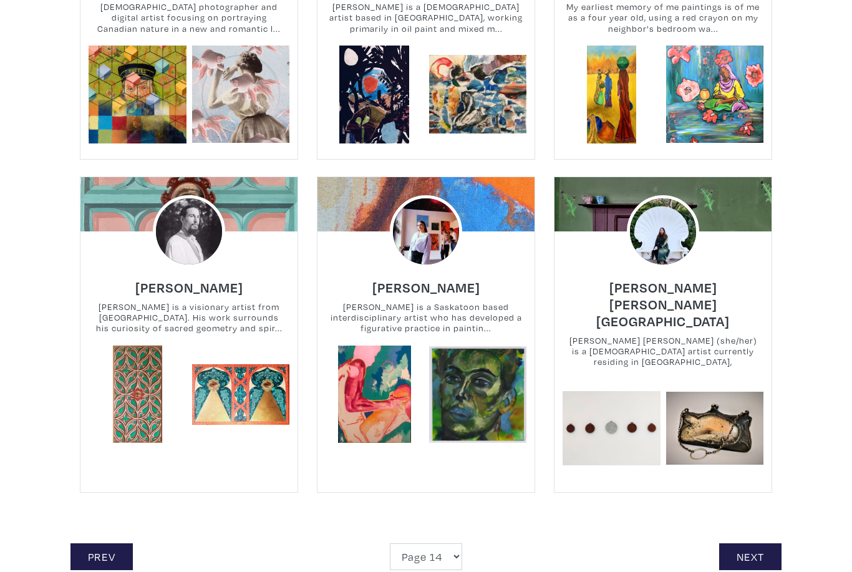
scroll to position [2548, 0]
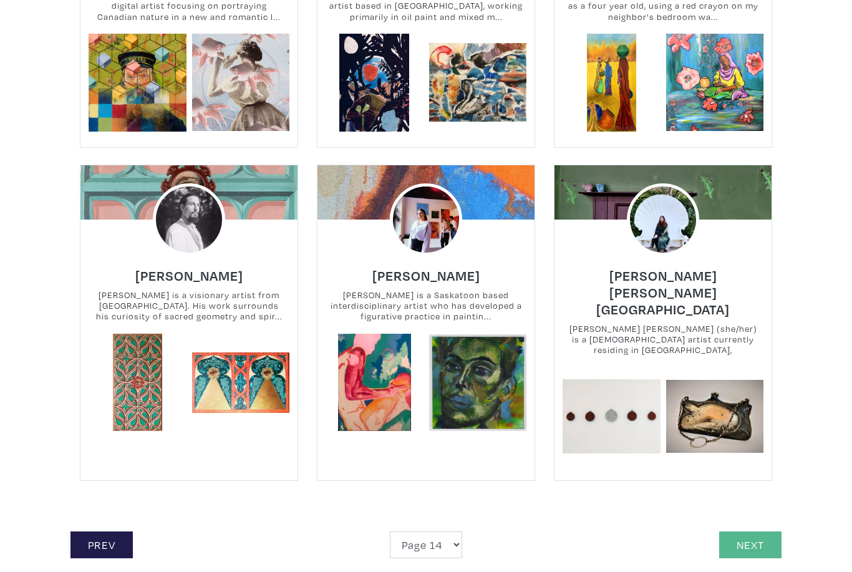
click at [757, 532] on link "Next" at bounding box center [750, 545] width 62 height 27
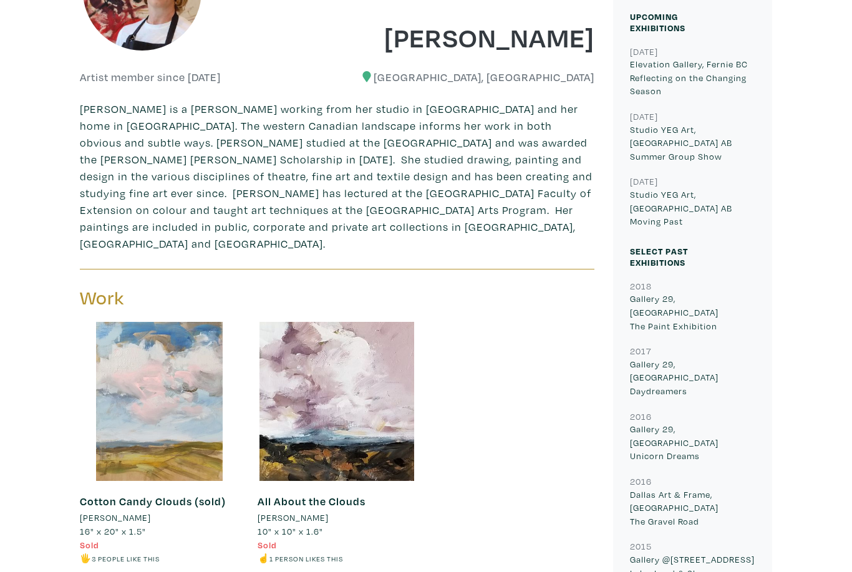
scroll to position [323, 0]
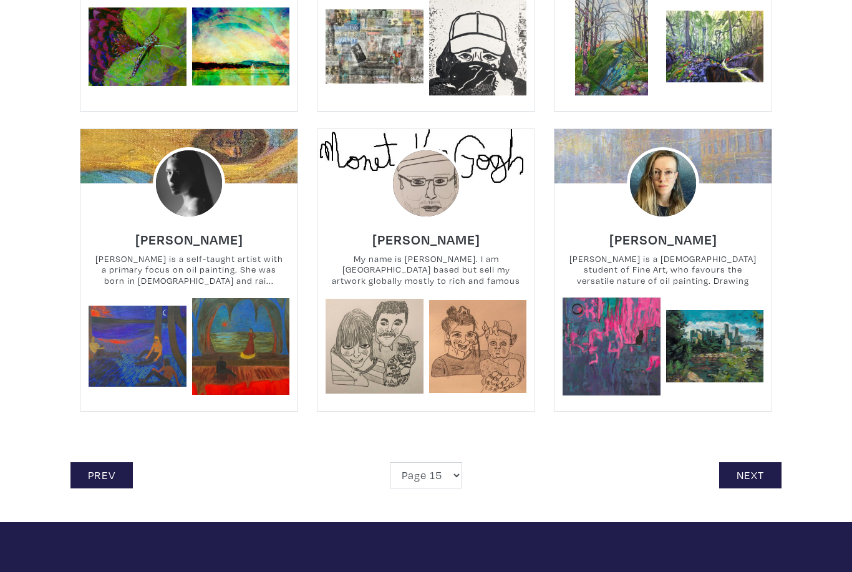
scroll to position [2653, 0]
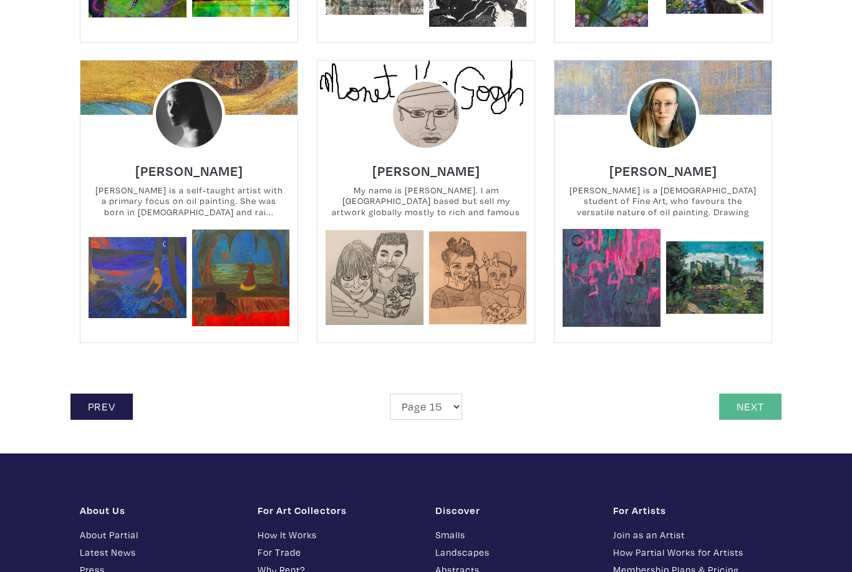
click at [756, 406] on link "Next" at bounding box center [750, 407] width 62 height 27
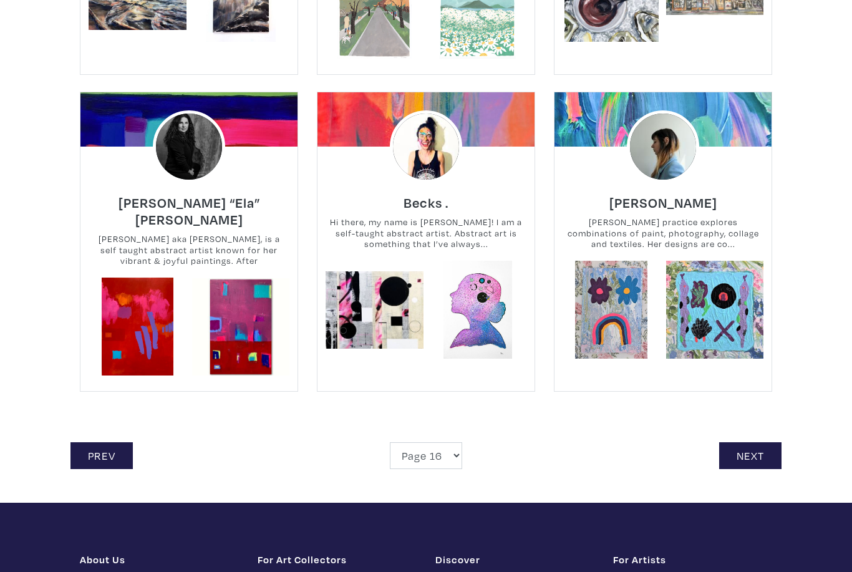
scroll to position [2754, 0]
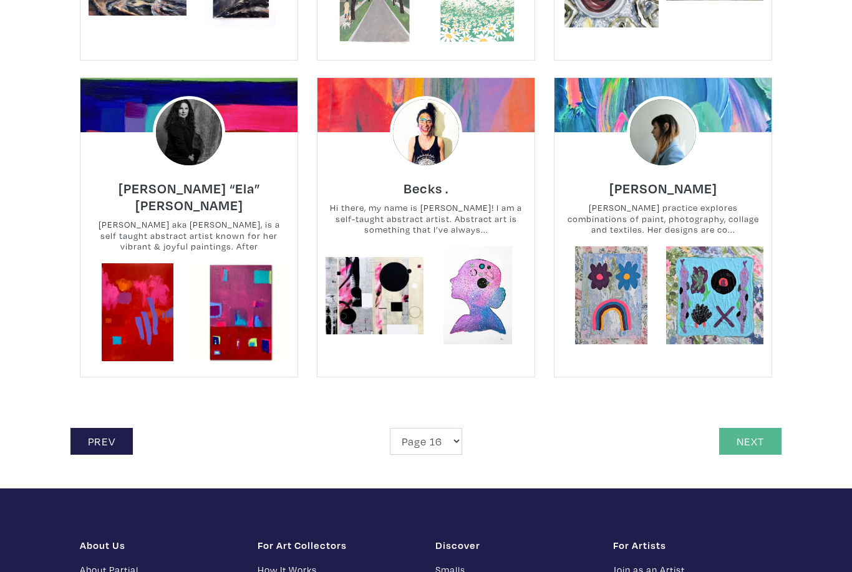
click at [751, 428] on link "Next" at bounding box center [750, 441] width 62 height 27
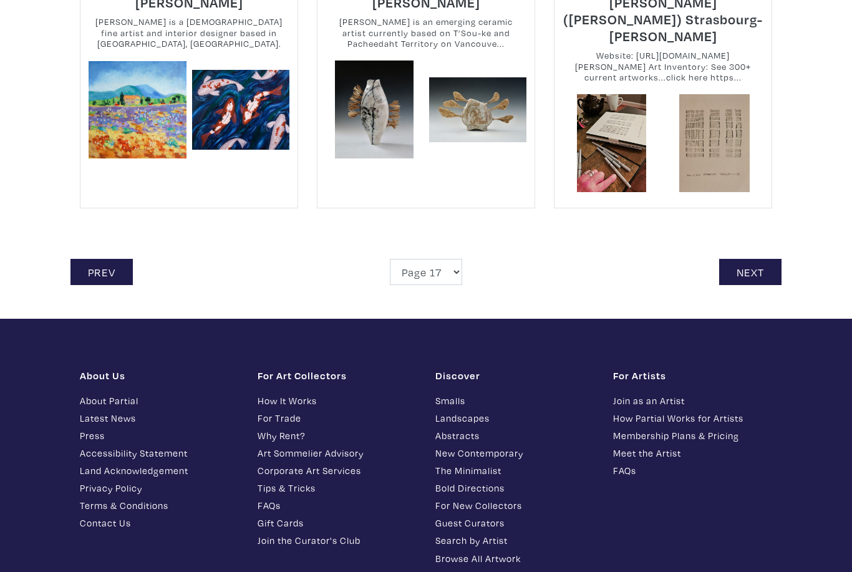
scroll to position [2816, 0]
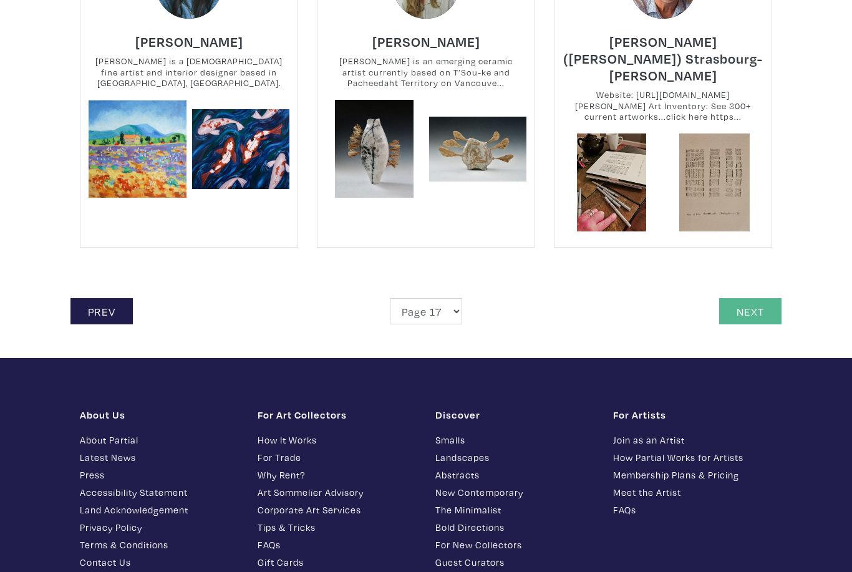
click at [742, 298] on link "Next" at bounding box center [750, 311] width 62 height 27
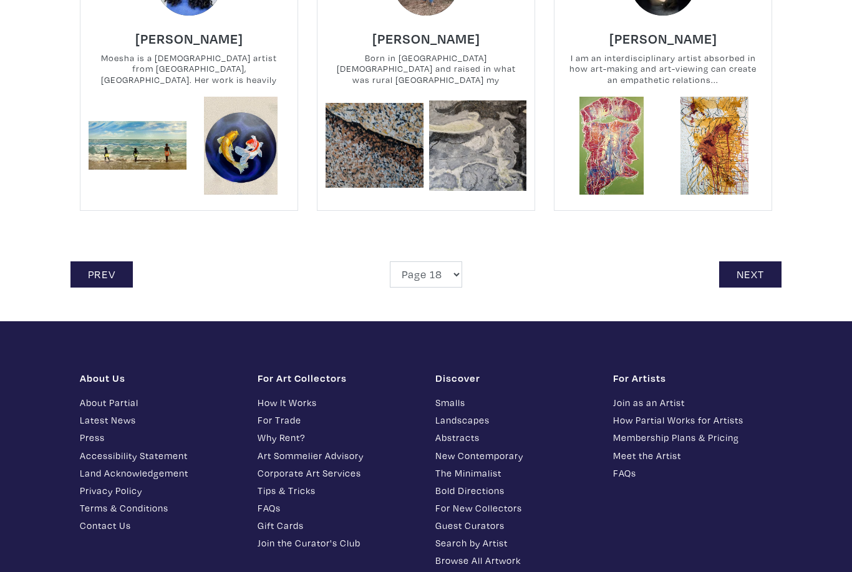
scroll to position [2841, 0]
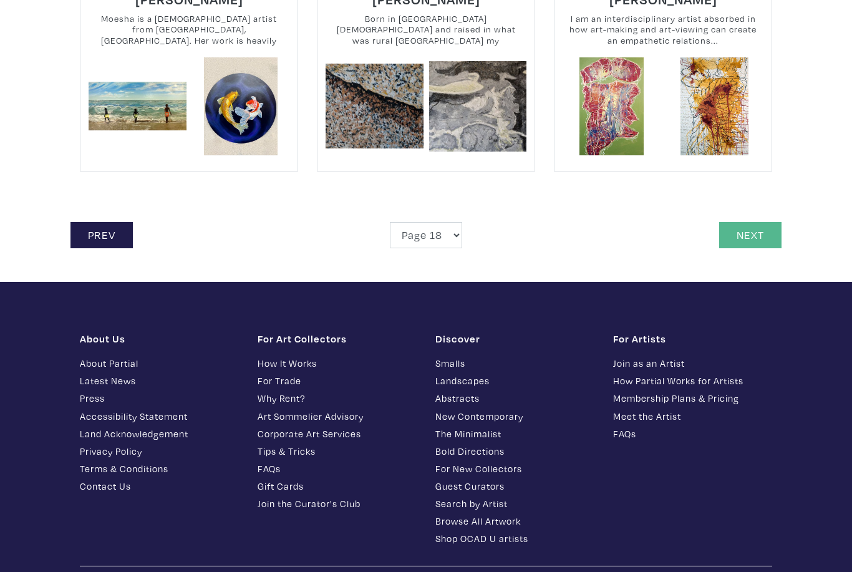
click at [744, 228] on link "Next" at bounding box center [750, 235] width 62 height 27
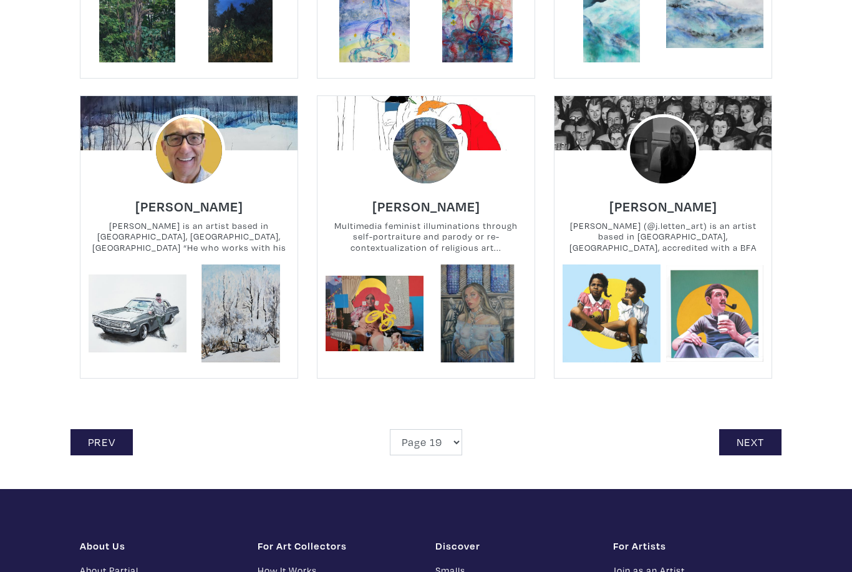
scroll to position [2633, 0]
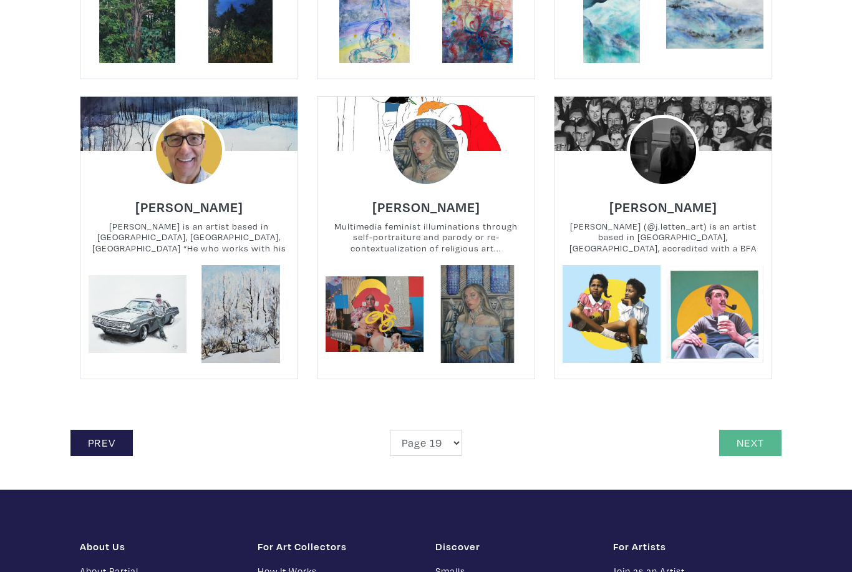
click at [765, 431] on link "Next" at bounding box center [750, 443] width 62 height 27
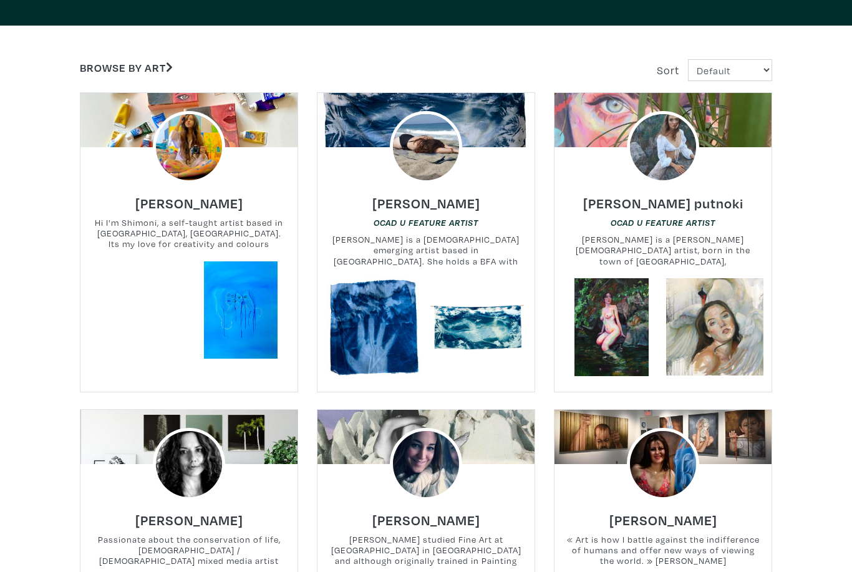
scroll to position [214, 0]
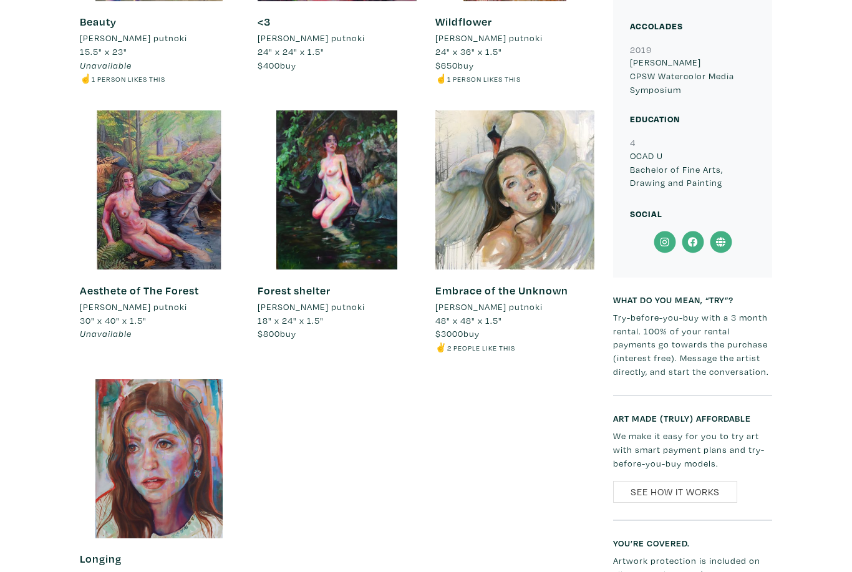
scroll to position [840, 0]
